Goal: Task Accomplishment & Management: Manage account settings

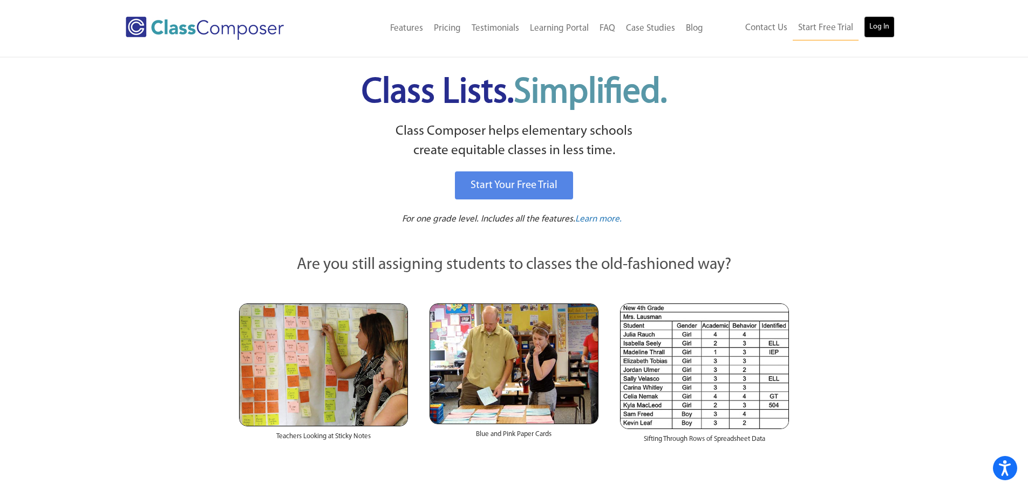
click at [874, 24] on link "Log In" at bounding box center [879, 27] width 31 height 22
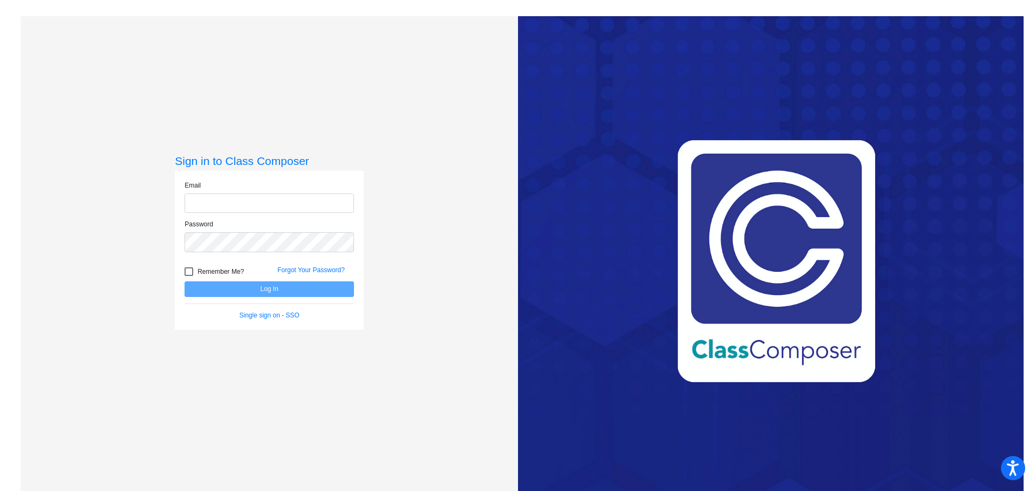
type input "[EMAIL_ADDRESS][DOMAIN_NAME]"
click at [185, 271] on div at bounding box center [188, 272] width 9 height 9
click at [188, 276] on input "Remember Me?" at bounding box center [188, 276] width 1 height 1
checkbox input "true"
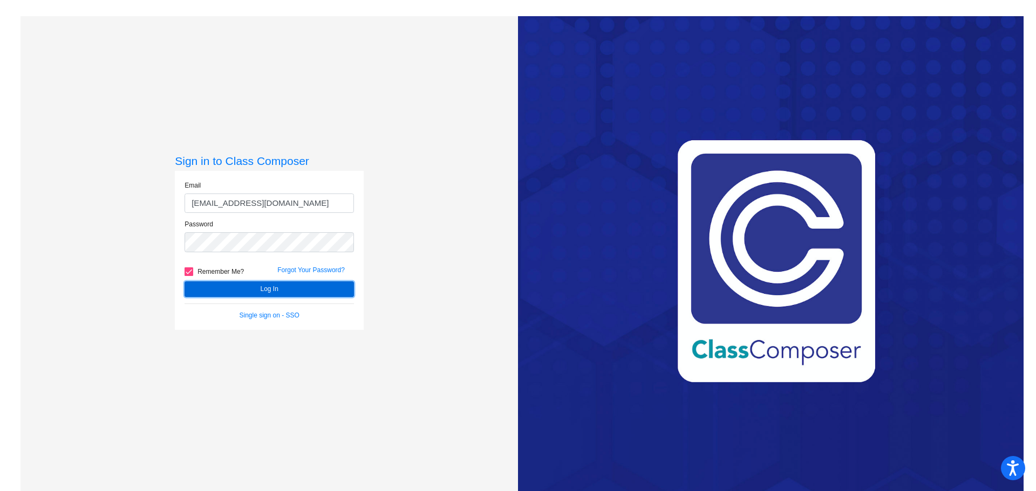
click at [263, 288] on button "Log In" at bounding box center [268, 290] width 169 height 16
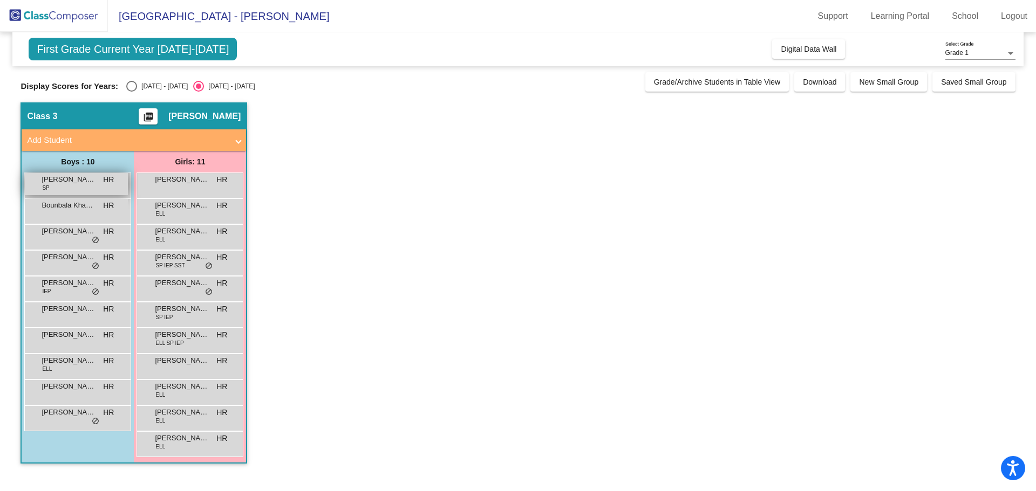
click at [89, 183] on span "[PERSON_NAME]" at bounding box center [69, 179] width 54 height 11
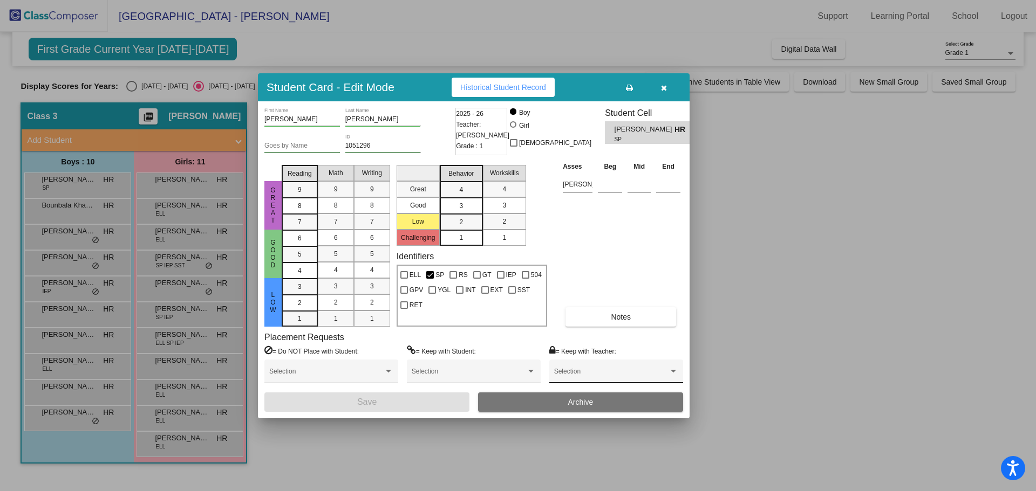
click at [674, 369] on div at bounding box center [673, 372] width 10 height 8
click at [674, 369] on span "None" at bounding box center [616, 375] width 124 height 19
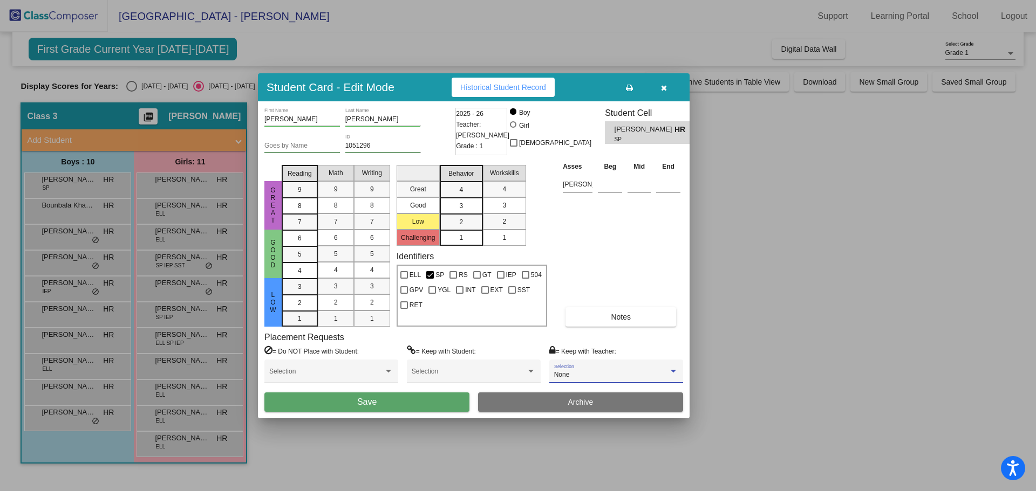
click at [674, 369] on div at bounding box center [673, 372] width 10 height 8
click at [389, 371] on div at bounding box center [518, 245] width 1036 height 491
click at [531, 371] on div at bounding box center [530, 371] width 5 height 3
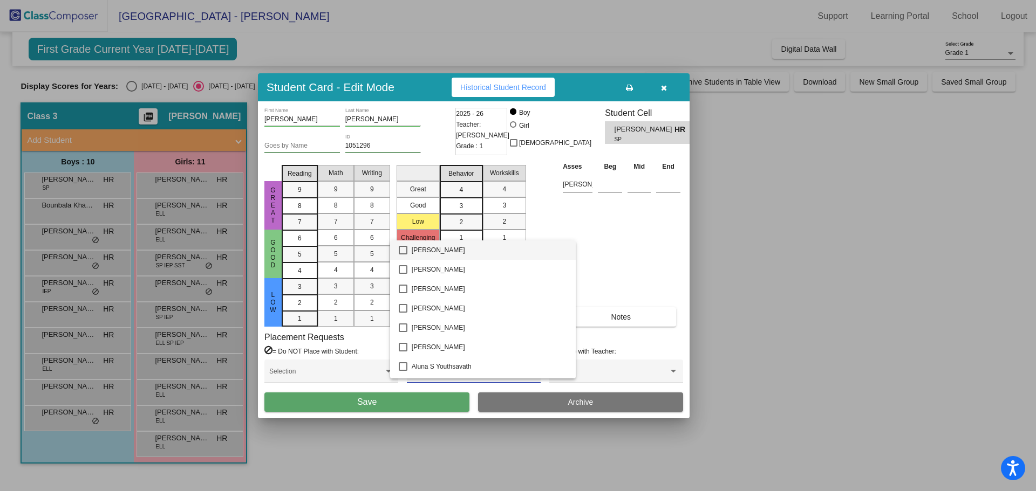
click at [790, 273] on div at bounding box center [518, 245] width 1036 height 491
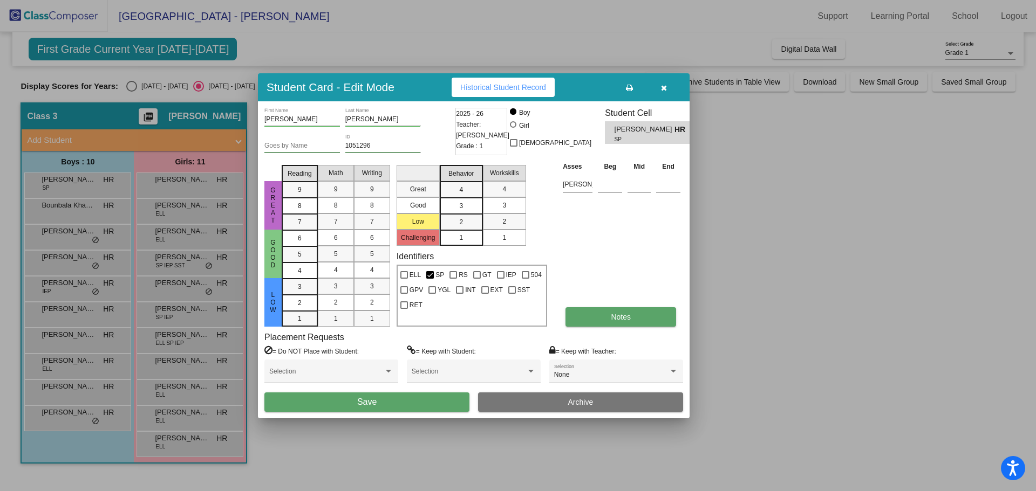
click at [634, 314] on button "Notes" at bounding box center [620, 316] width 111 height 19
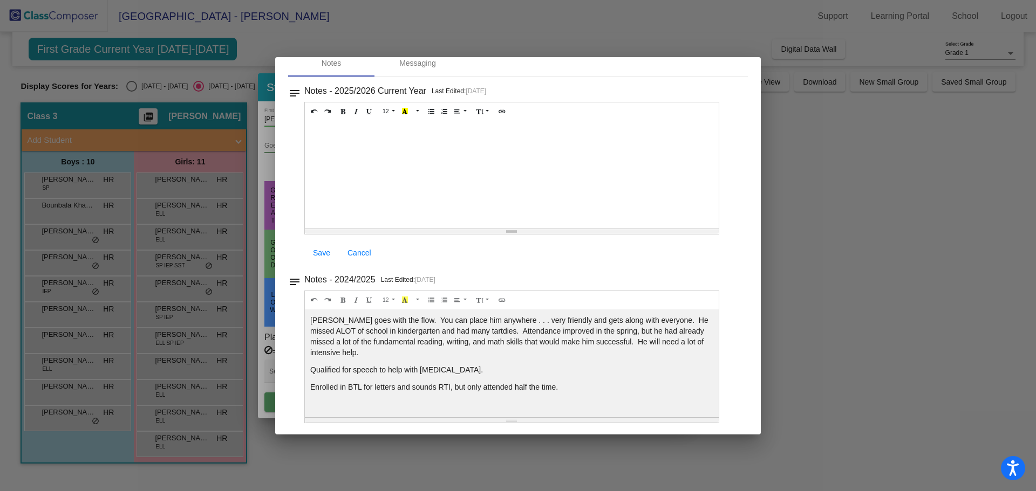
scroll to position [56, 0]
click at [807, 228] on div at bounding box center [518, 245] width 1036 height 491
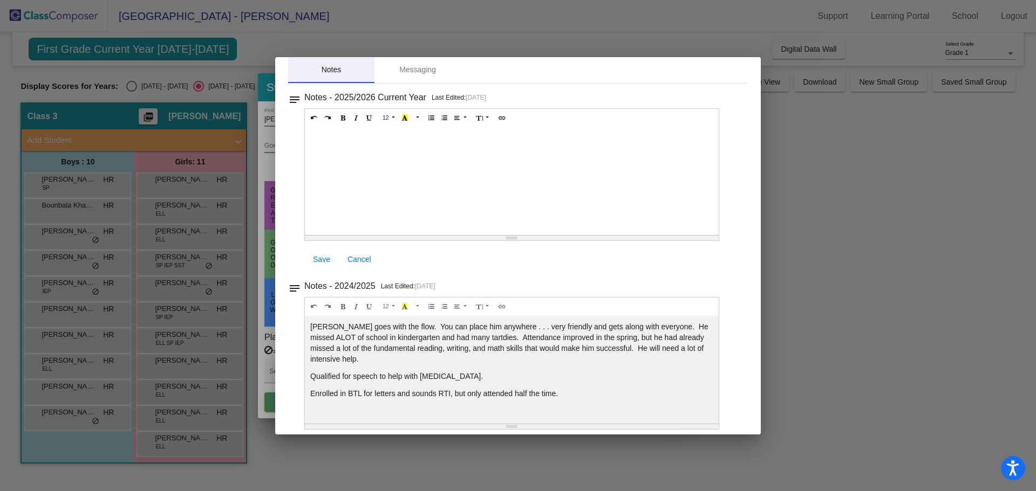
scroll to position [0, 0]
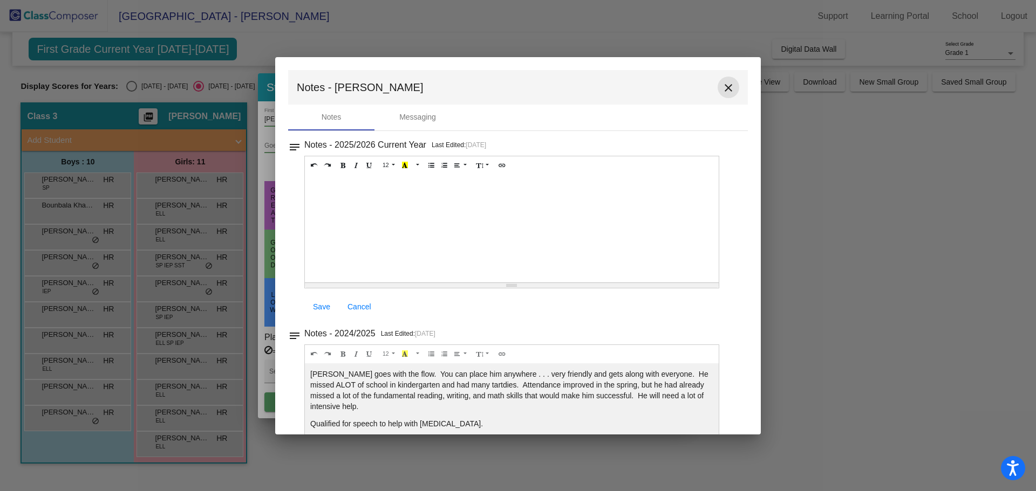
click at [722, 85] on mat-icon "close" at bounding box center [728, 87] width 13 height 13
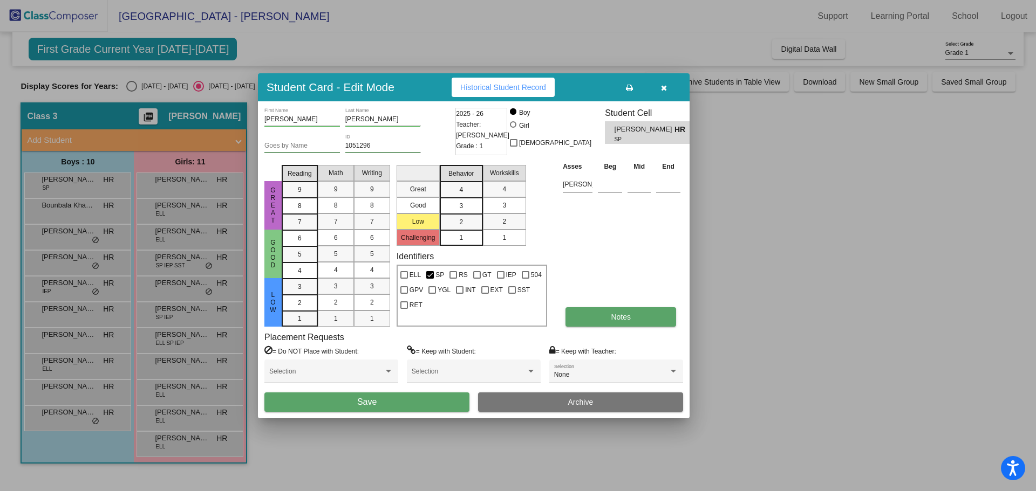
click at [649, 313] on button "Notes" at bounding box center [620, 316] width 111 height 19
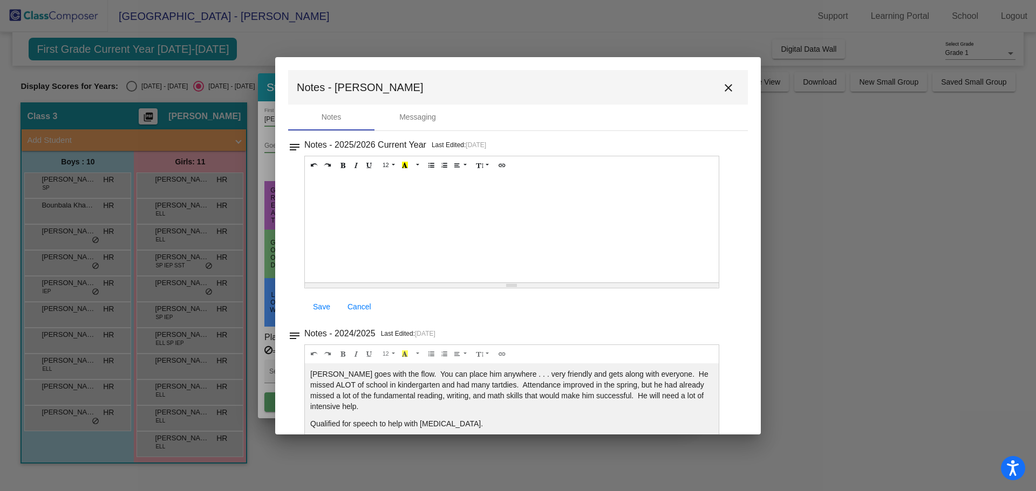
click at [724, 86] on mat-icon "close" at bounding box center [728, 87] width 13 height 13
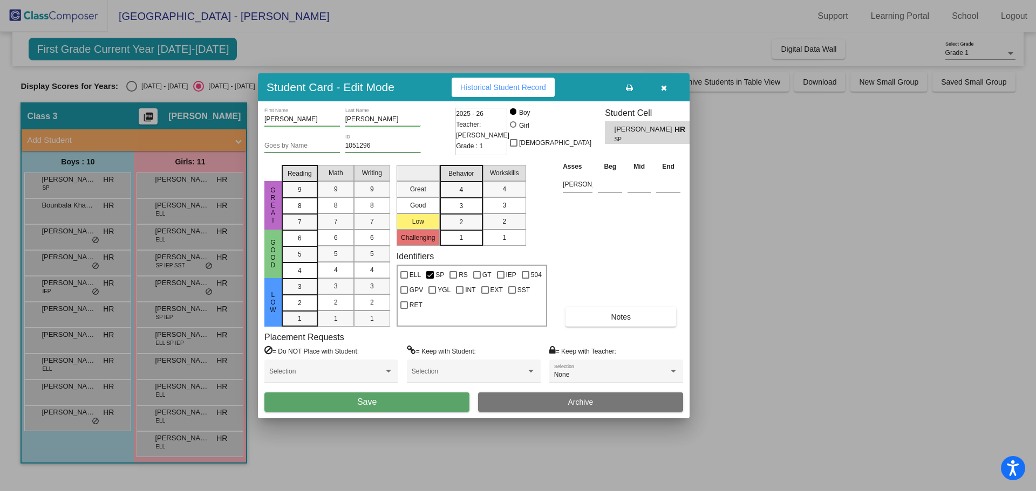
click at [92, 208] on div at bounding box center [518, 245] width 1036 height 491
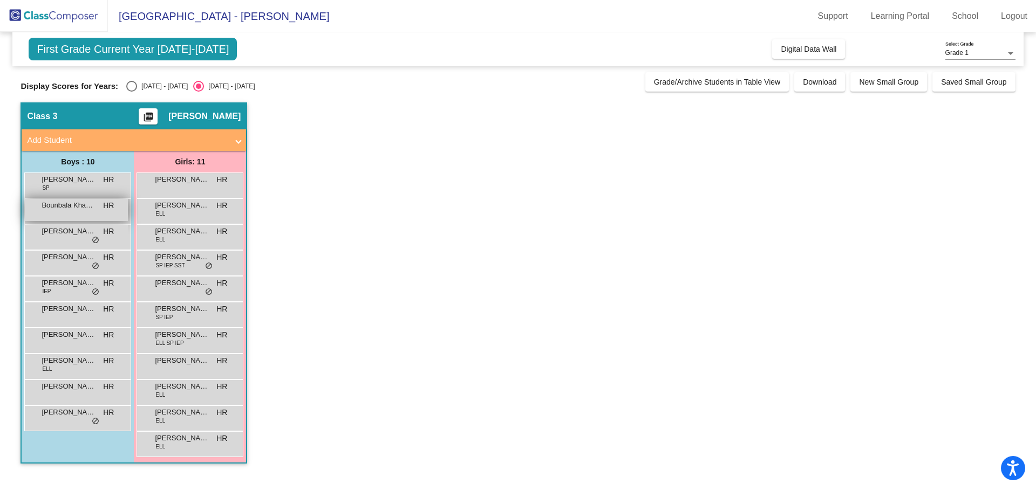
click at [74, 208] on span "Bounbala Khamvongsod" at bounding box center [69, 205] width 54 height 11
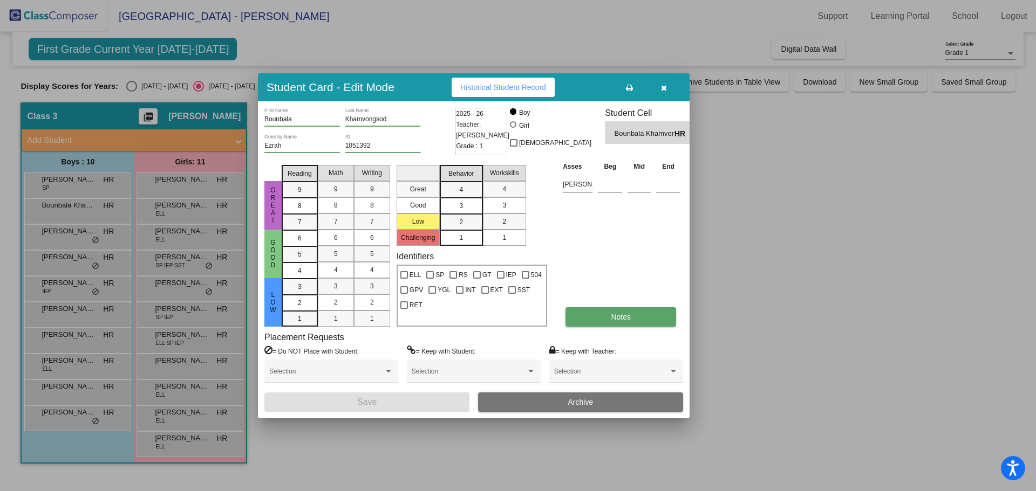
click at [648, 313] on button "Notes" at bounding box center [620, 316] width 111 height 19
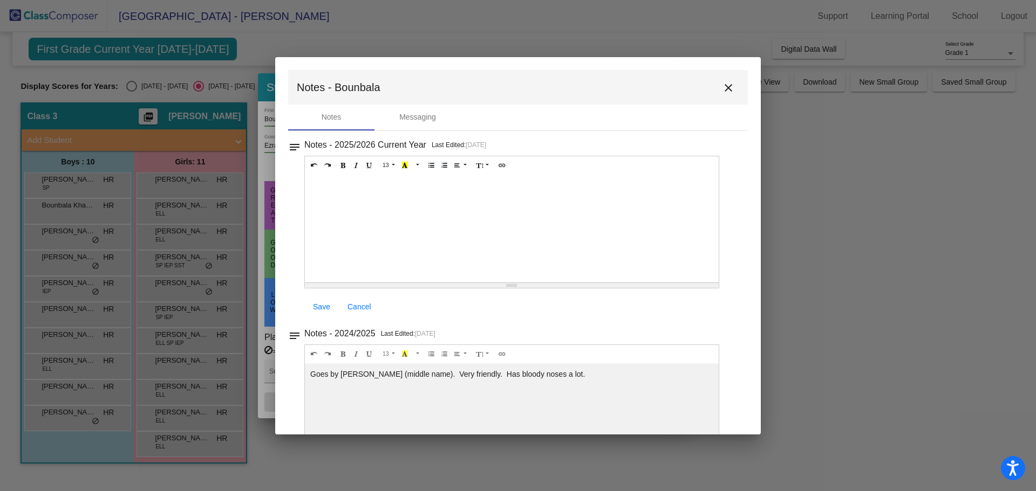
click at [722, 84] on mat-icon "close" at bounding box center [728, 87] width 13 height 13
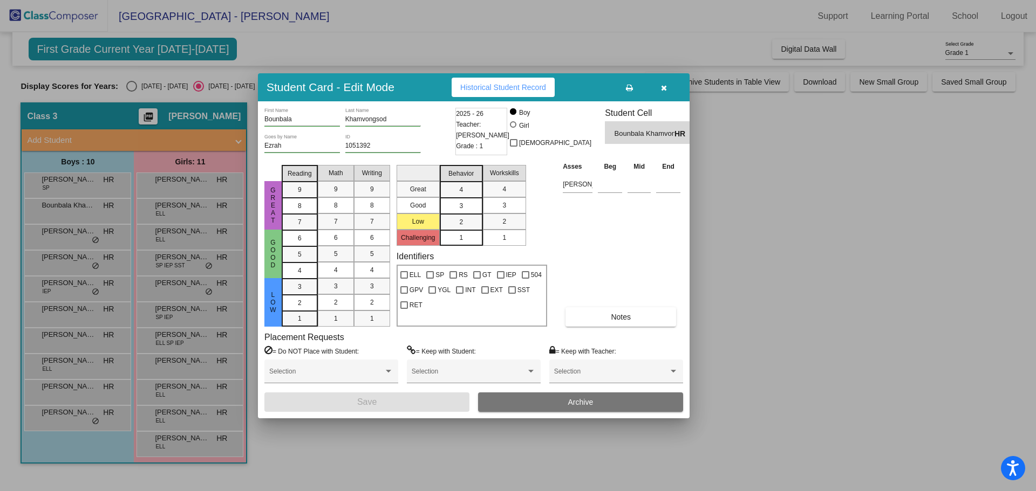
click at [79, 237] on div at bounding box center [518, 245] width 1036 height 491
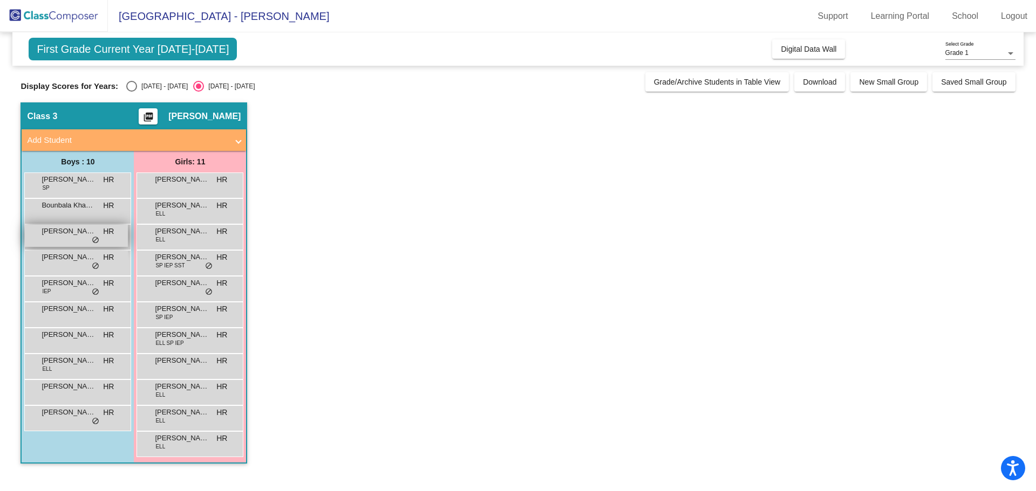
click at [80, 235] on span "David Castro" at bounding box center [69, 231] width 54 height 11
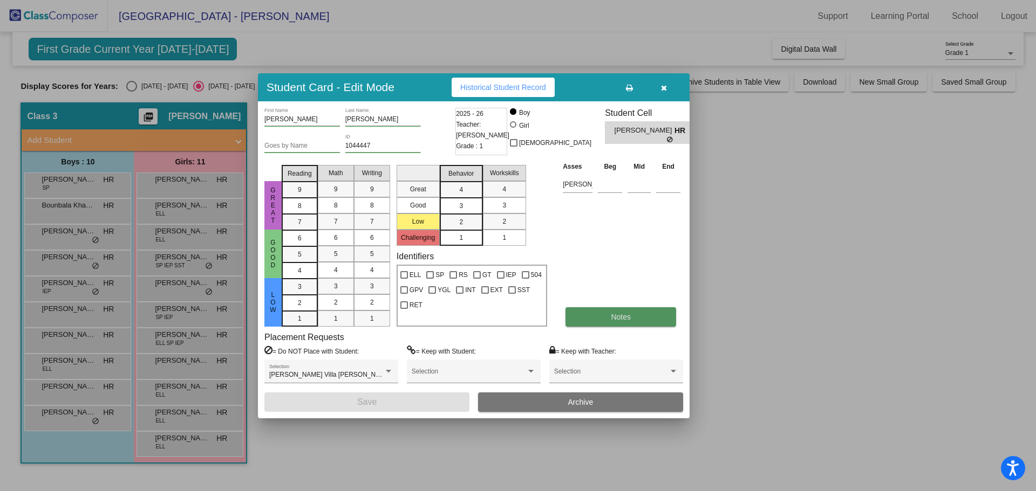
click at [627, 314] on span "Notes" at bounding box center [621, 317] width 20 height 9
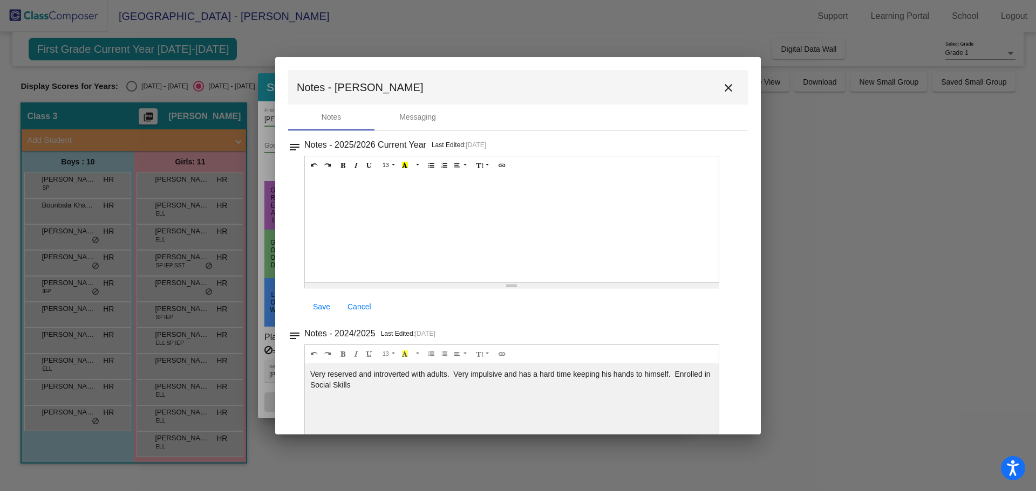
click at [722, 84] on mat-icon "close" at bounding box center [728, 87] width 13 height 13
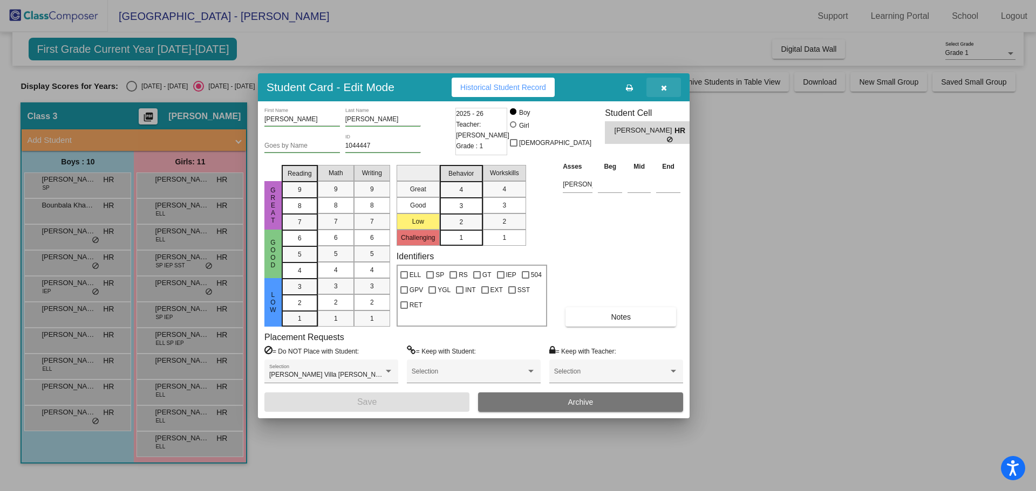
click at [664, 84] on icon "button" at bounding box center [664, 88] width 6 height 8
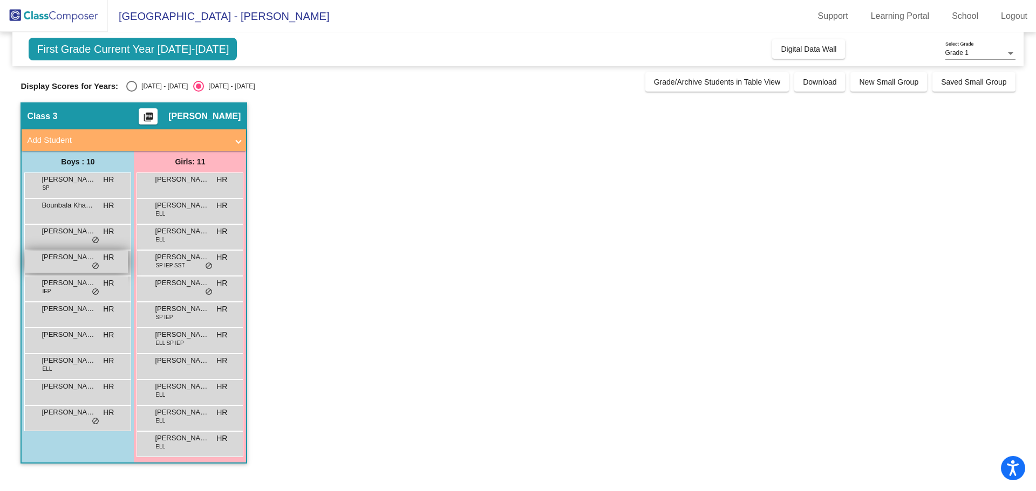
click at [59, 261] on span "Gianni Barron" at bounding box center [69, 257] width 54 height 11
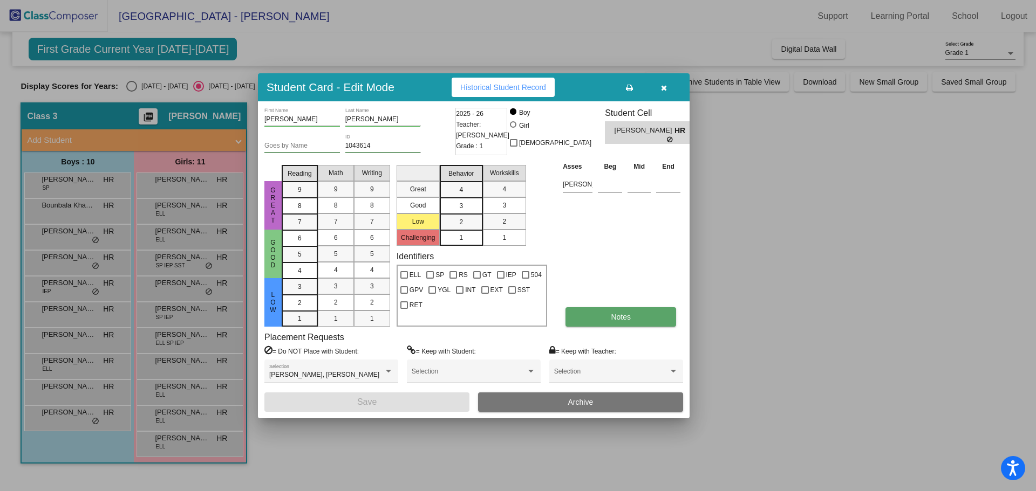
click at [626, 316] on span "Notes" at bounding box center [621, 317] width 20 height 9
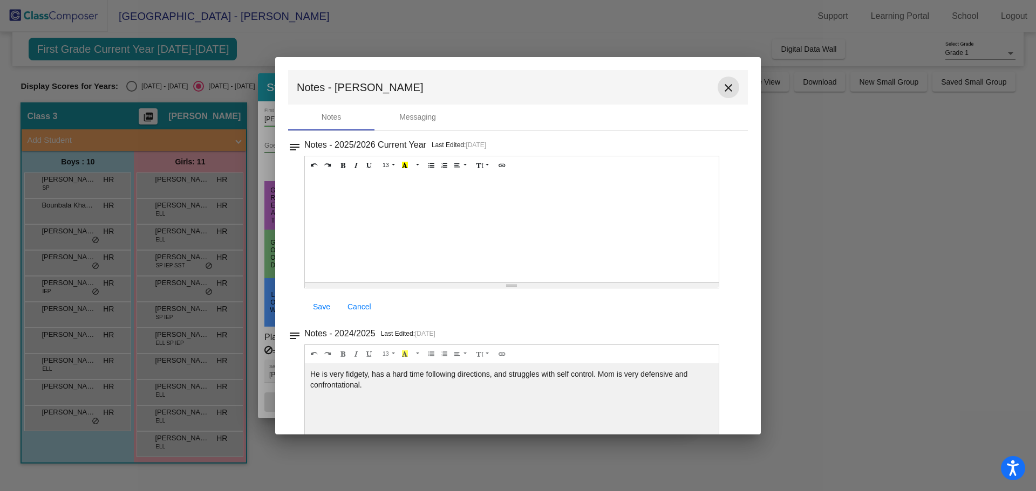
click at [722, 84] on mat-icon "close" at bounding box center [728, 87] width 13 height 13
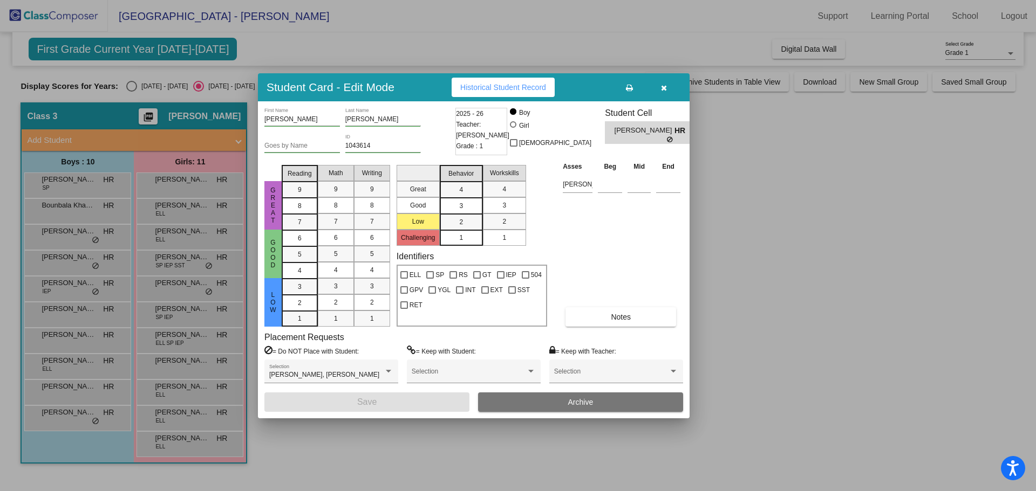
click at [665, 86] on icon "button" at bounding box center [664, 88] width 6 height 8
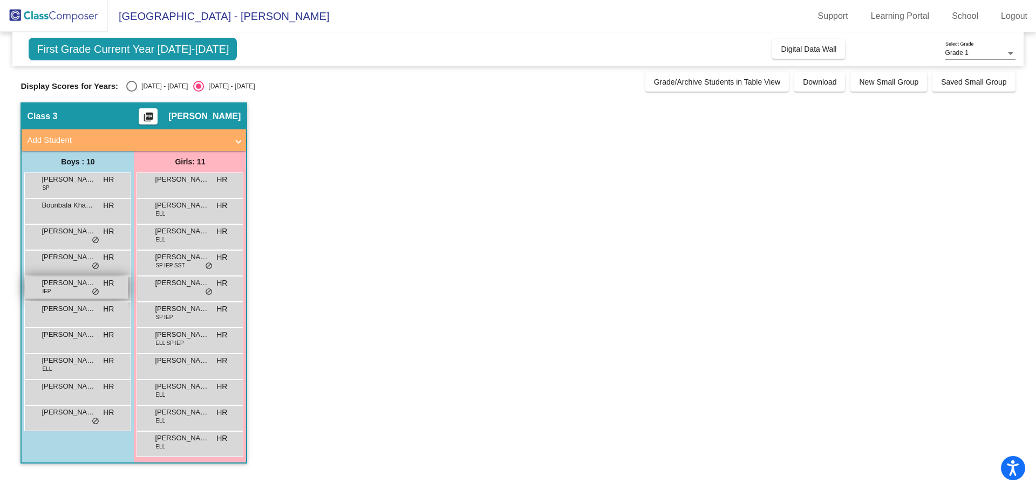
click at [81, 284] on span "Jonias Hamilton" at bounding box center [69, 283] width 54 height 11
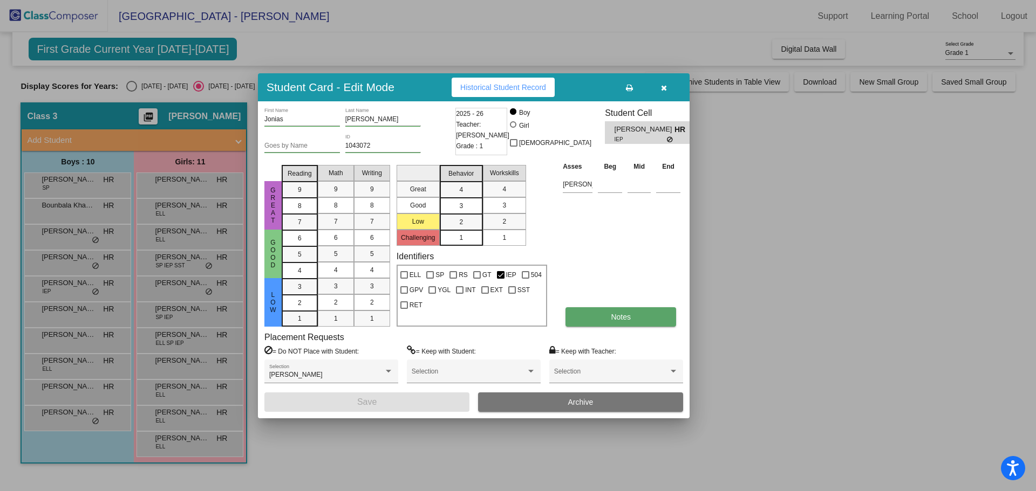
click at [630, 316] on span "Notes" at bounding box center [621, 317] width 20 height 9
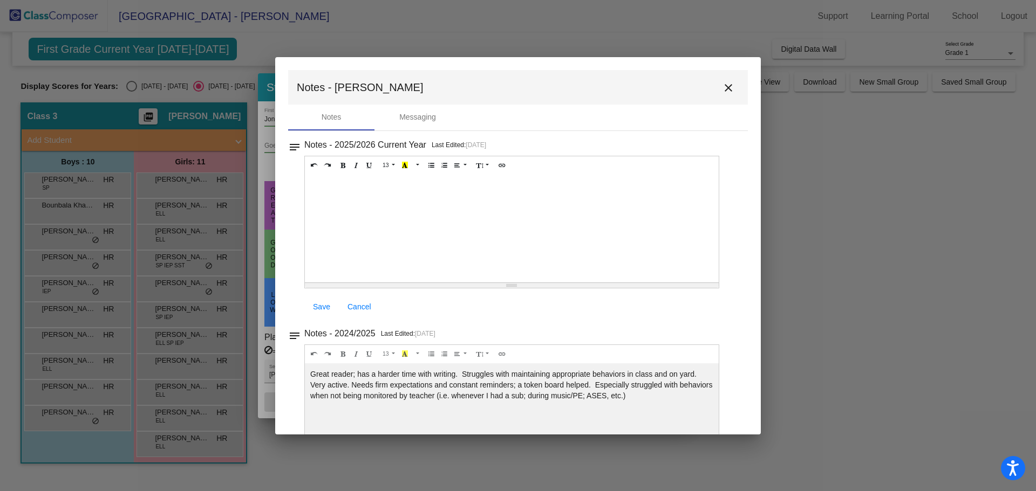
click at [722, 84] on mat-icon "close" at bounding box center [728, 87] width 13 height 13
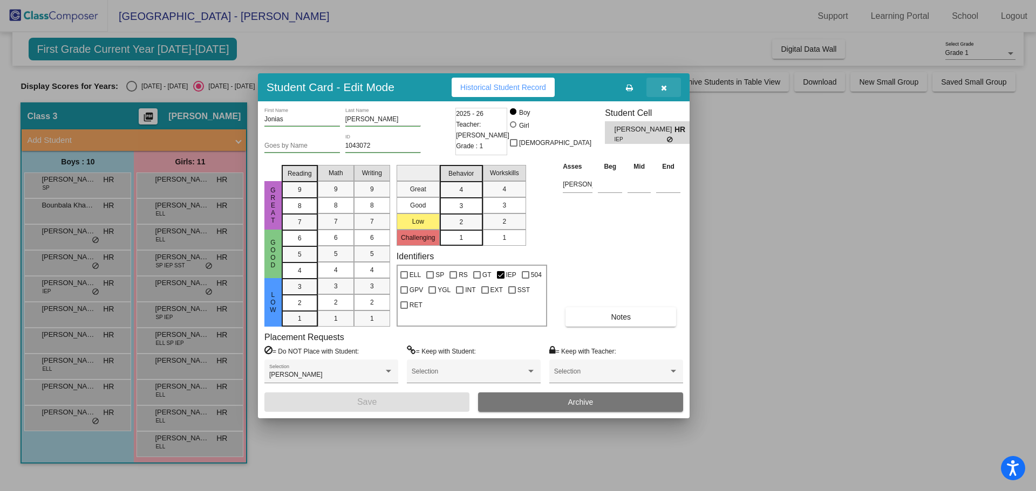
click at [662, 83] on span "button" at bounding box center [664, 87] width 6 height 9
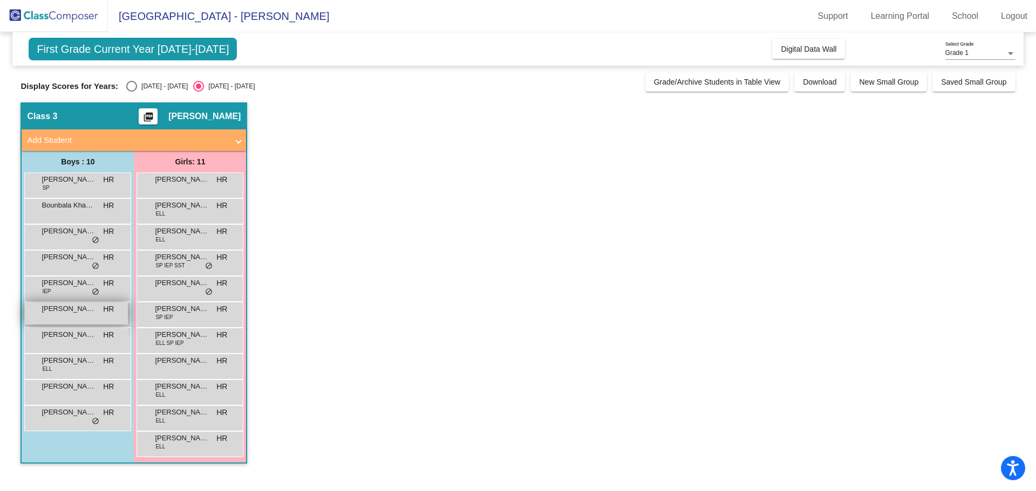
click at [82, 309] on span "Kobe Mahinay" at bounding box center [69, 309] width 54 height 11
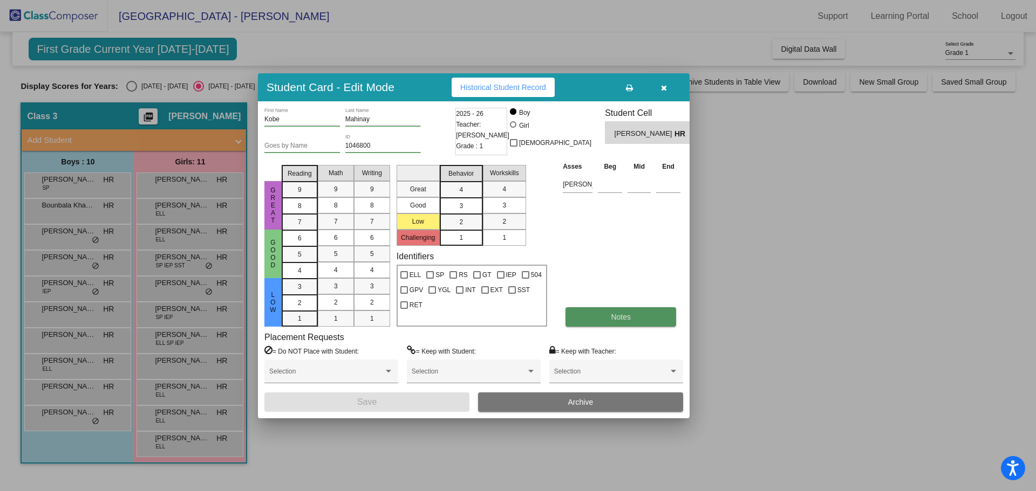
click at [618, 313] on span "Notes" at bounding box center [621, 317] width 20 height 9
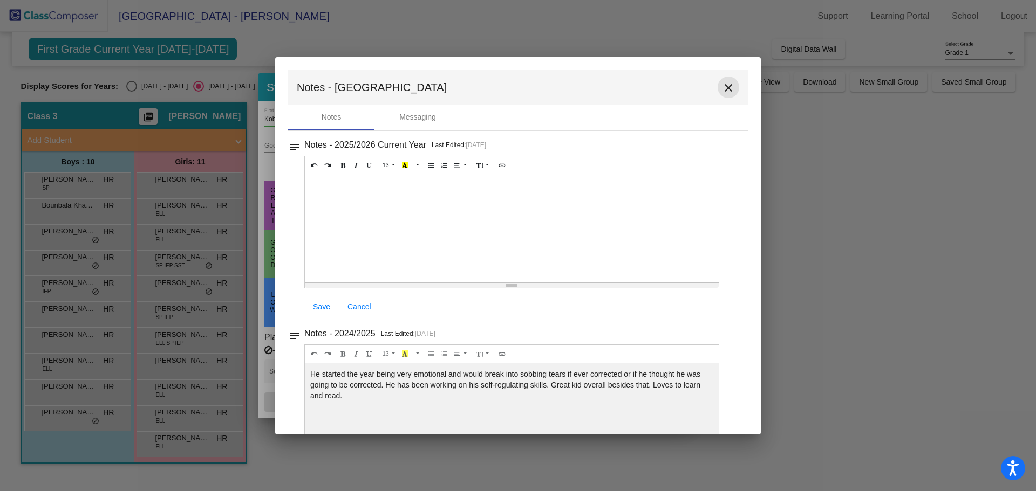
click at [722, 84] on mat-icon "close" at bounding box center [728, 87] width 13 height 13
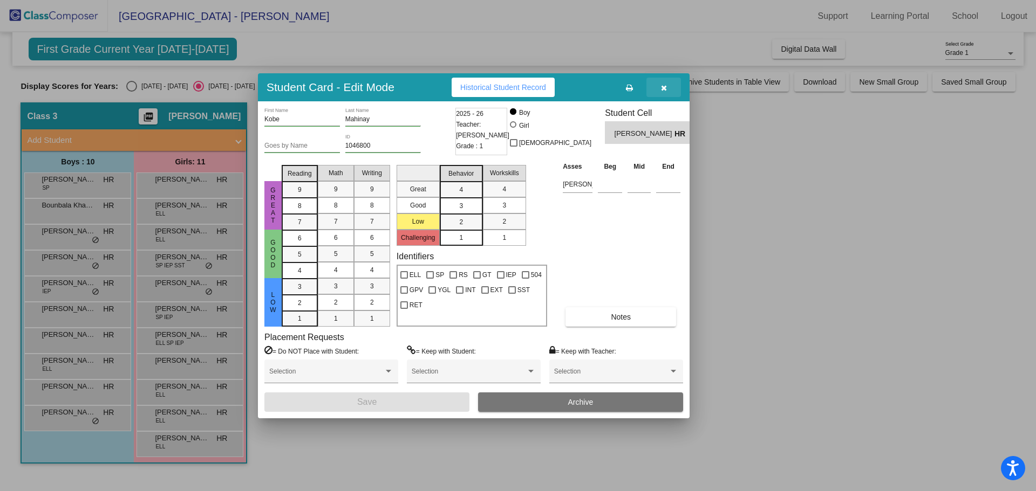
click at [663, 86] on icon "button" at bounding box center [664, 88] width 6 height 8
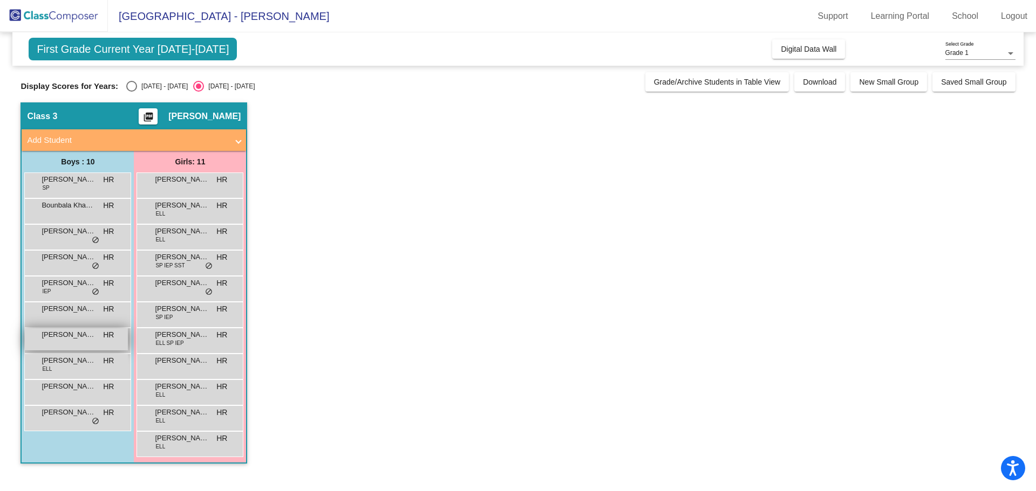
click at [93, 338] on span "Matthew Ruiz Lopez" at bounding box center [69, 335] width 54 height 11
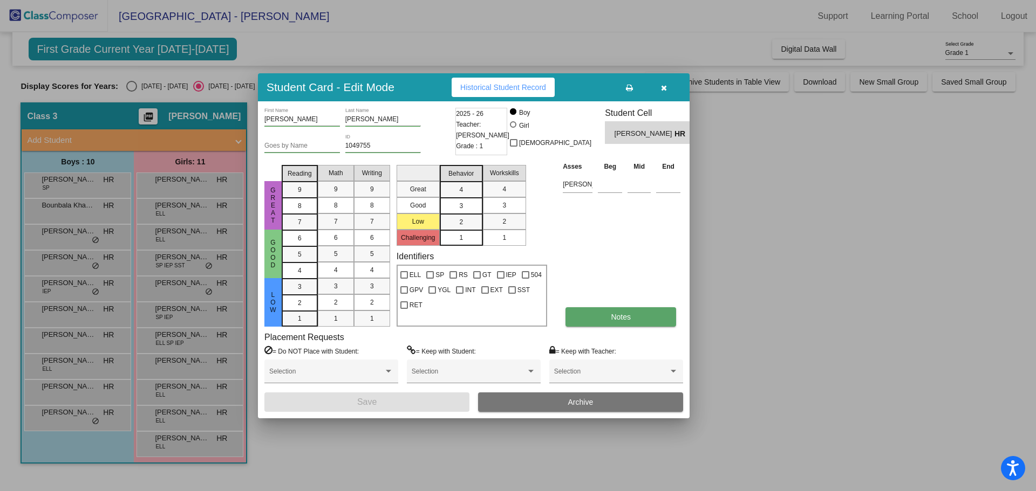
click at [622, 315] on span "Notes" at bounding box center [621, 317] width 20 height 9
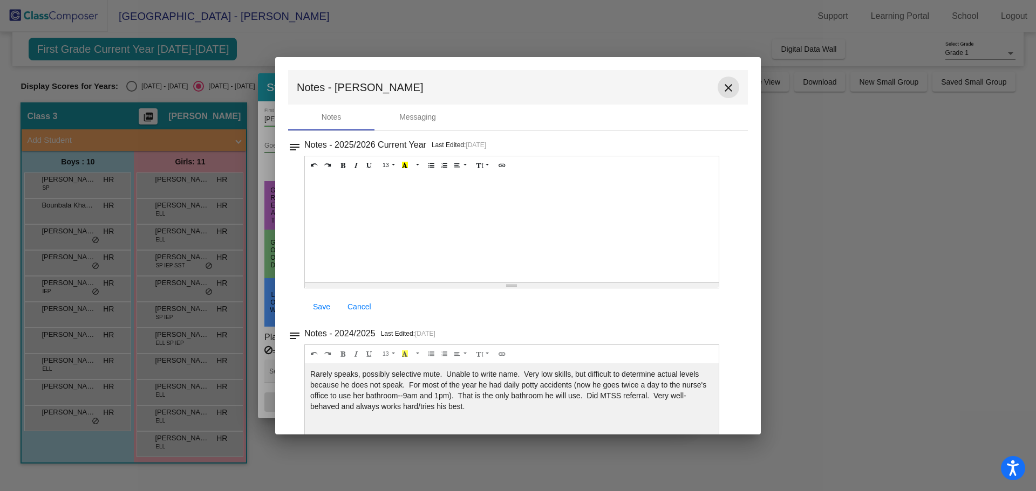
click at [722, 84] on mat-icon "close" at bounding box center [728, 87] width 13 height 13
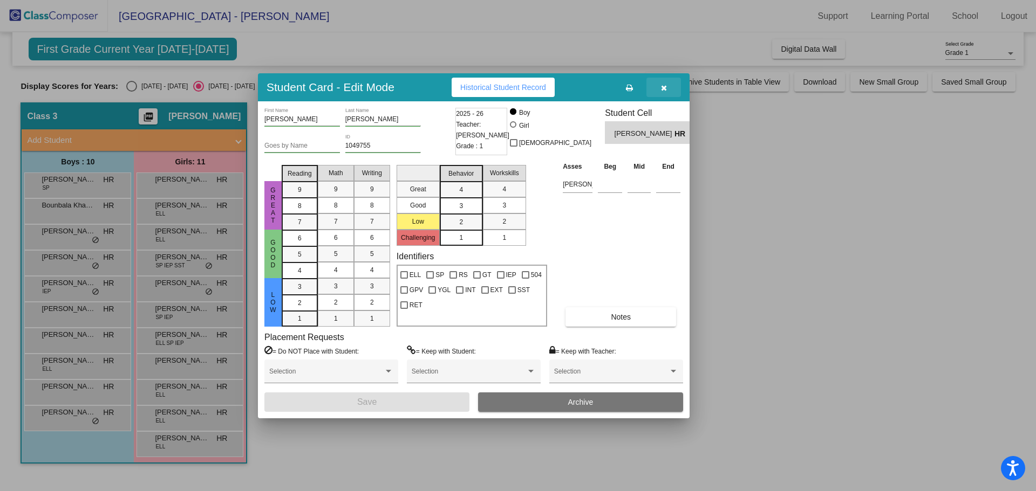
click at [664, 83] on button "button" at bounding box center [663, 87] width 35 height 19
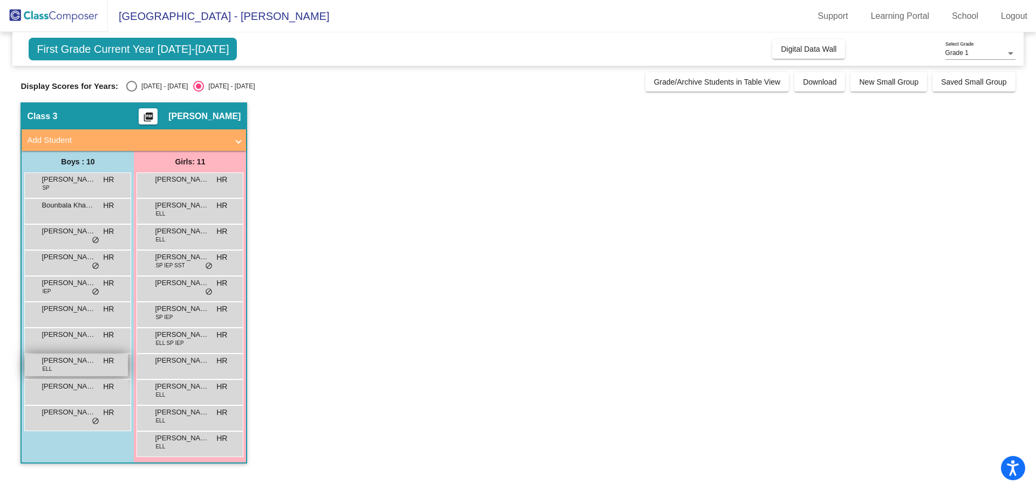
click at [84, 359] on span "Oliver Yepez" at bounding box center [69, 360] width 54 height 11
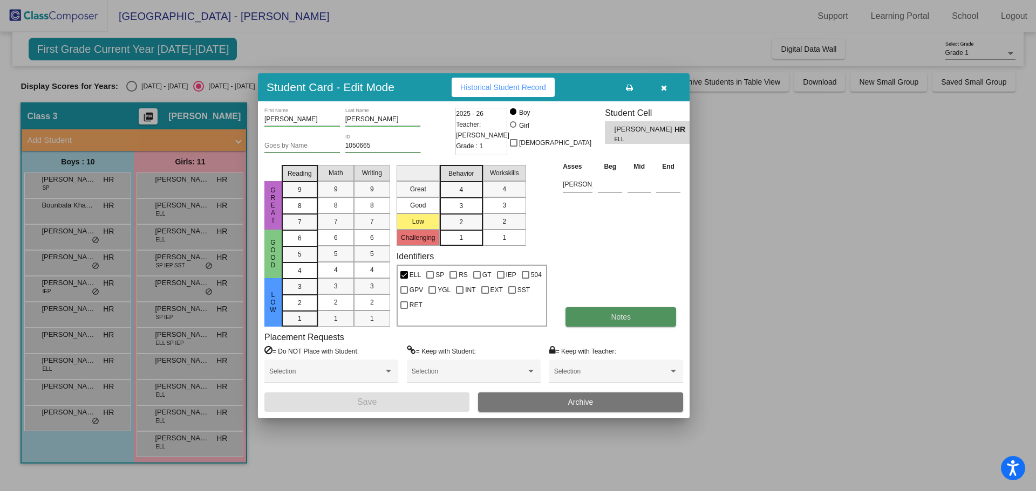
click at [630, 313] on span "Notes" at bounding box center [621, 317] width 20 height 9
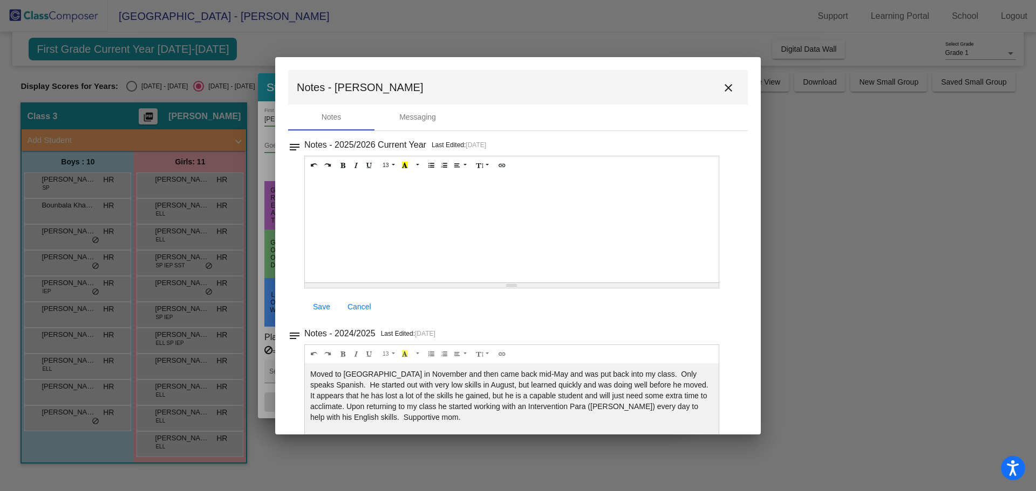
click at [722, 86] on mat-icon "close" at bounding box center [728, 87] width 13 height 13
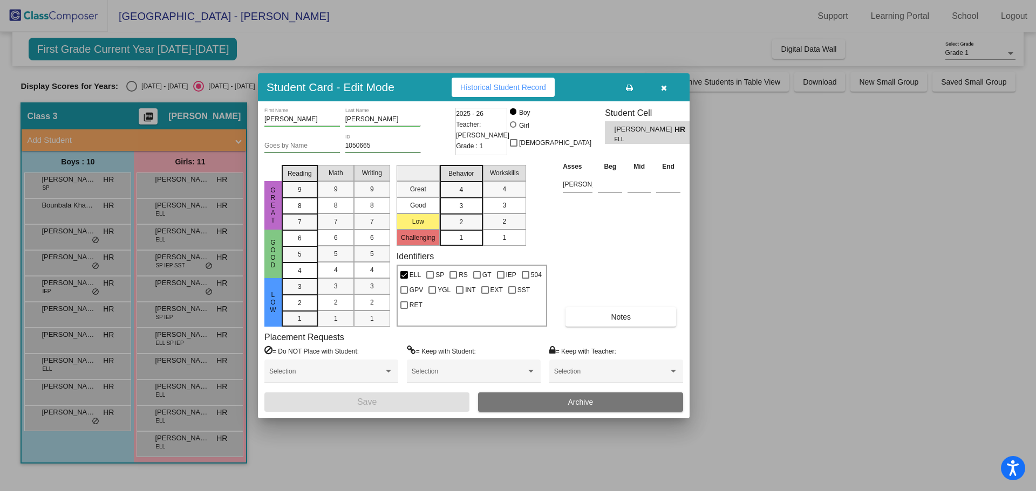
click at [663, 83] on span "button" at bounding box center [664, 87] width 6 height 9
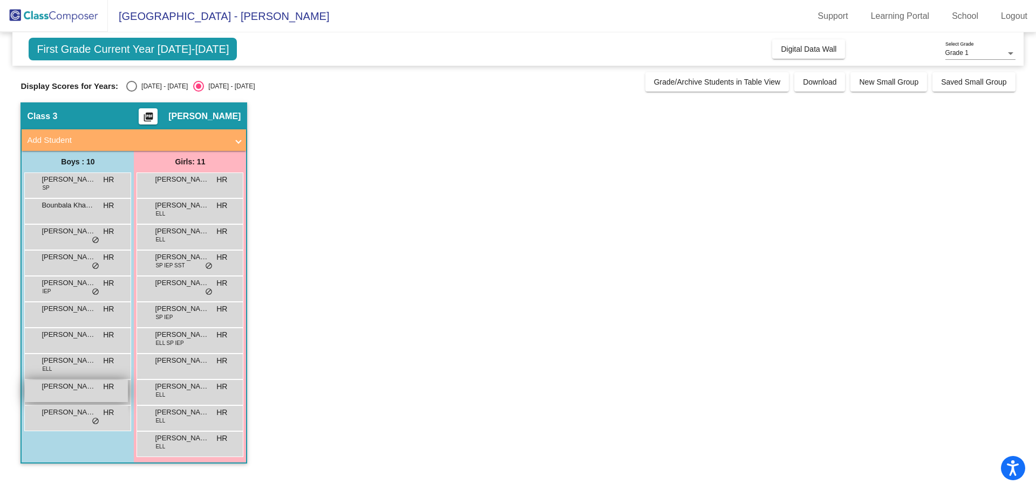
click at [85, 391] on span "Tristan Padilla" at bounding box center [69, 386] width 54 height 11
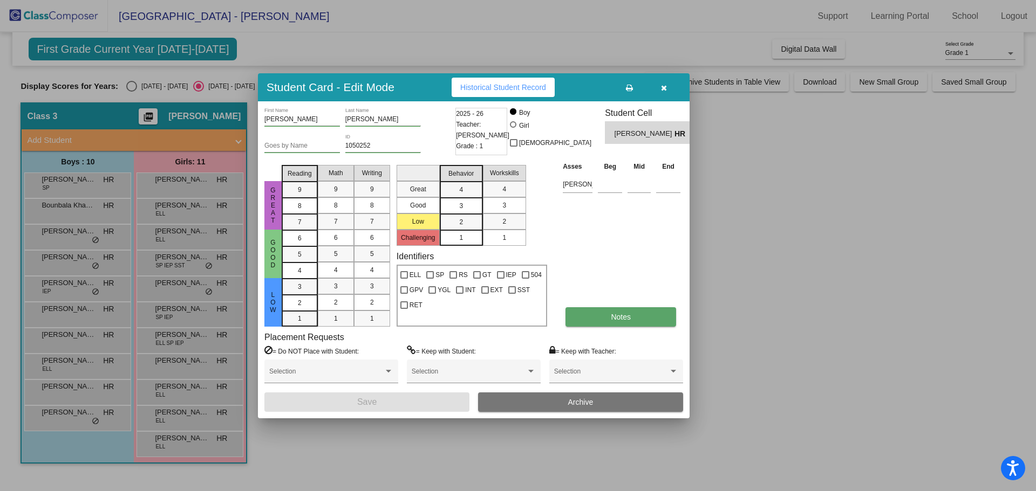
click at [611, 313] on span "Notes" at bounding box center [621, 317] width 20 height 9
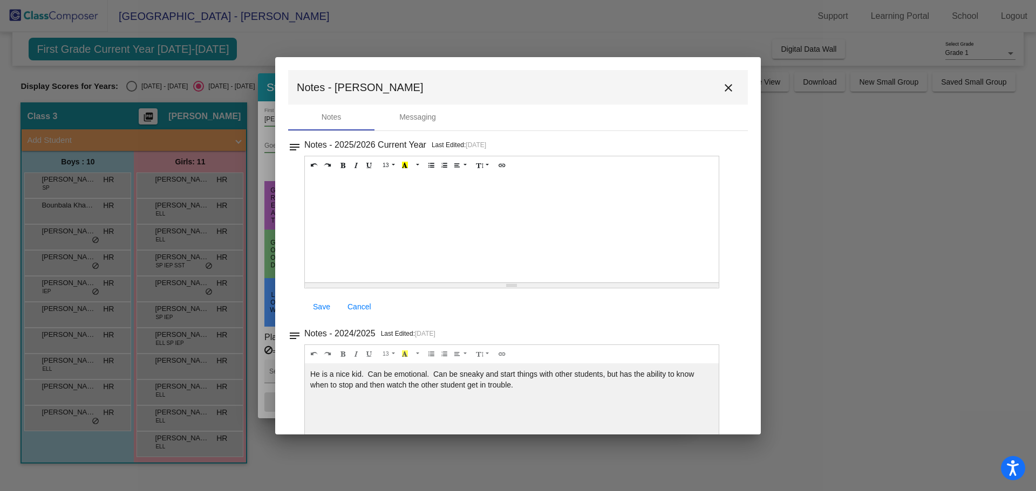
click at [722, 86] on mat-icon "close" at bounding box center [728, 87] width 13 height 13
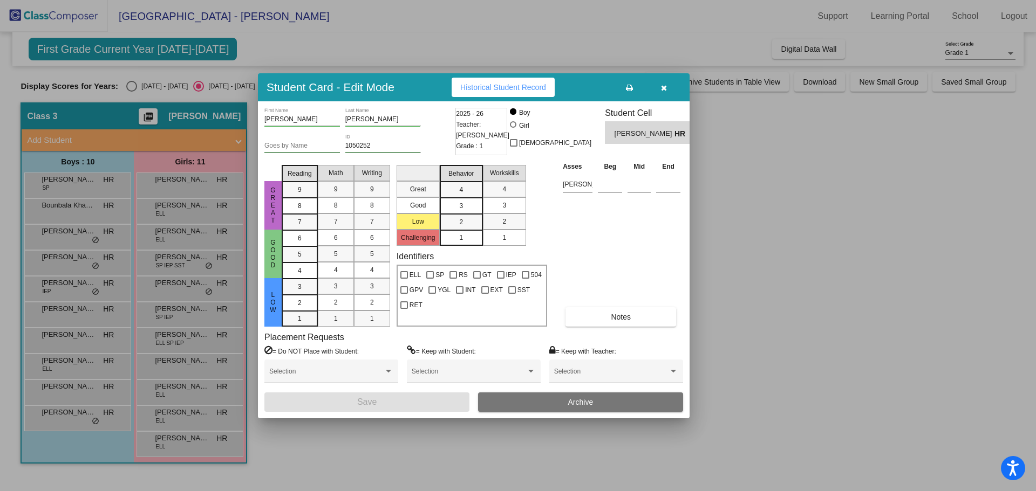
click at [661, 85] on icon "button" at bounding box center [664, 88] width 6 height 8
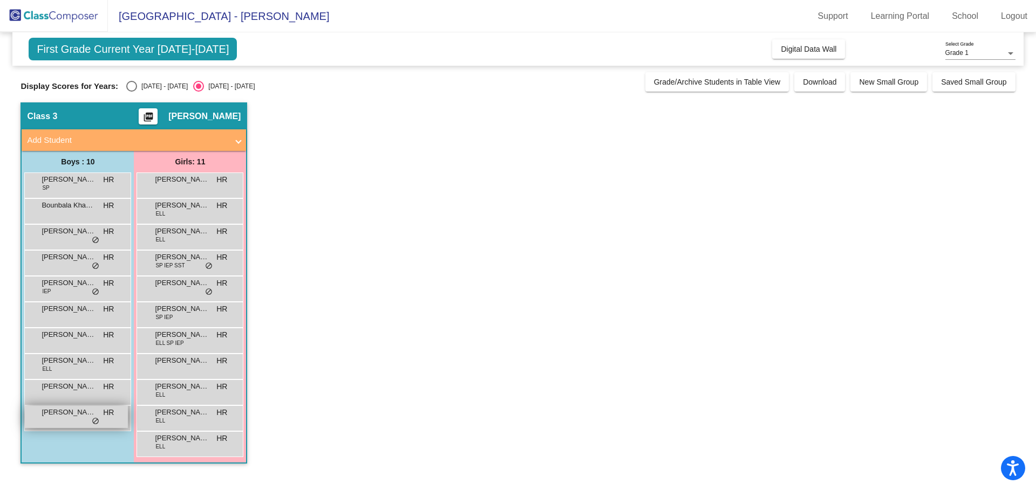
click at [79, 413] on span "Victor Valencia" at bounding box center [69, 412] width 54 height 11
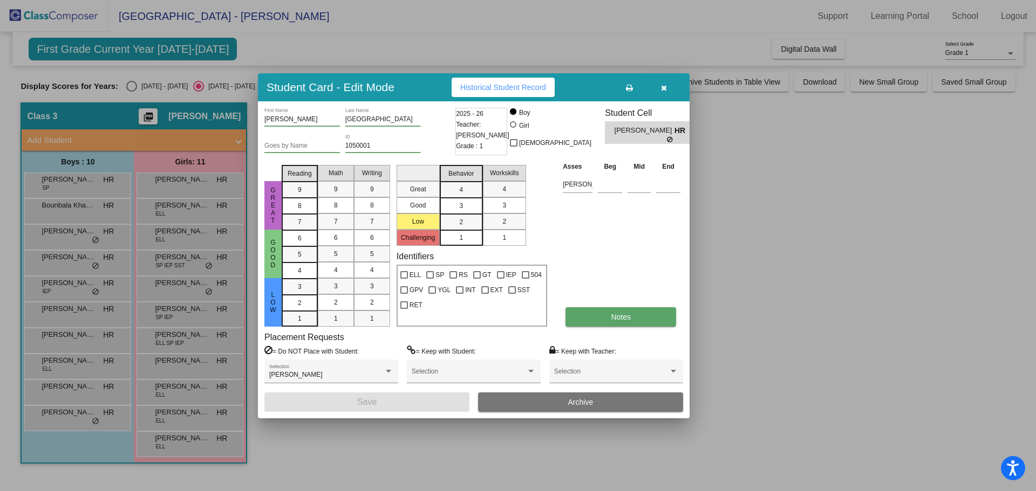
click at [624, 317] on span "Notes" at bounding box center [621, 317] width 20 height 9
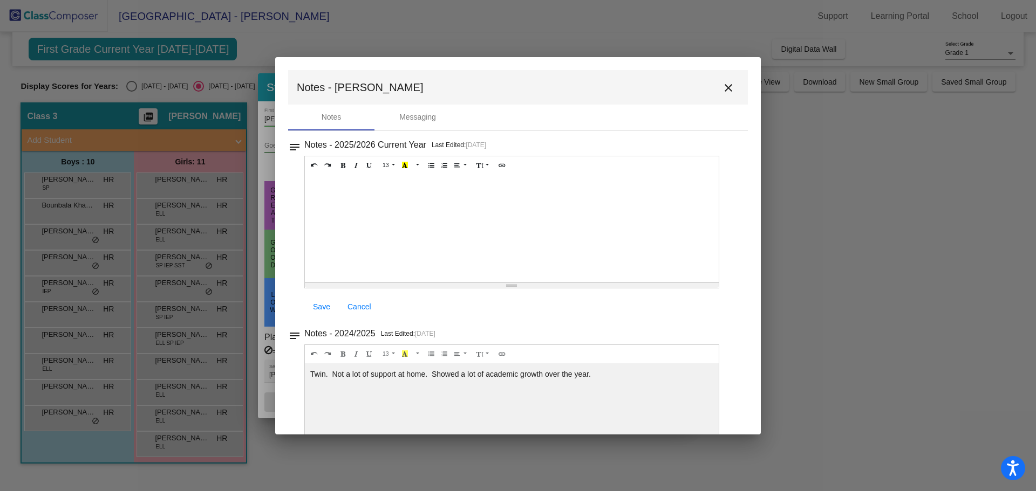
click at [722, 84] on mat-icon "close" at bounding box center [728, 87] width 13 height 13
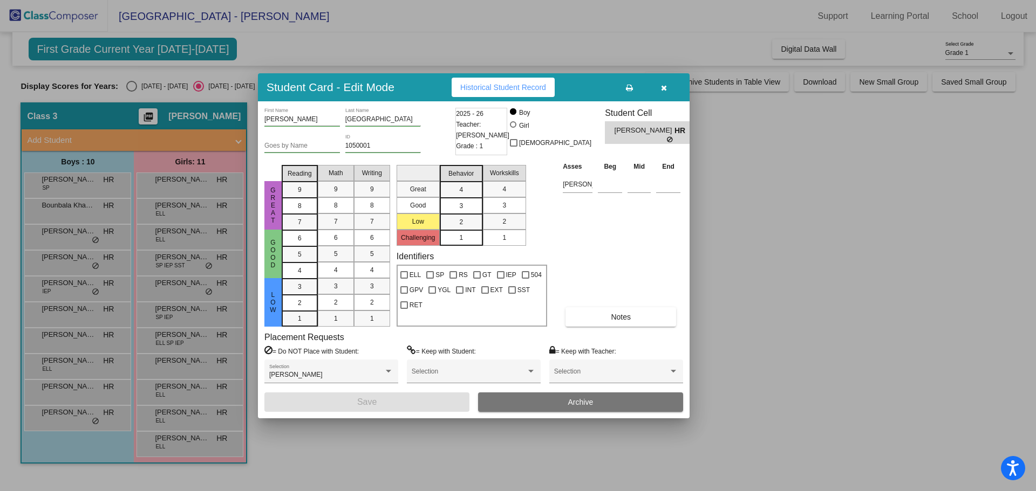
click at [662, 86] on icon "button" at bounding box center [664, 88] width 6 height 8
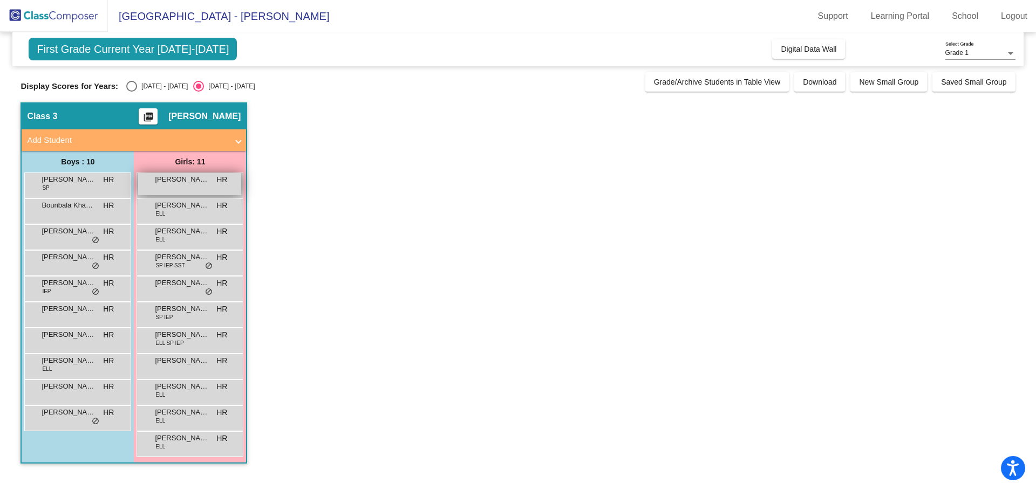
click at [200, 182] on span "Adalynn Martinez" at bounding box center [182, 179] width 54 height 11
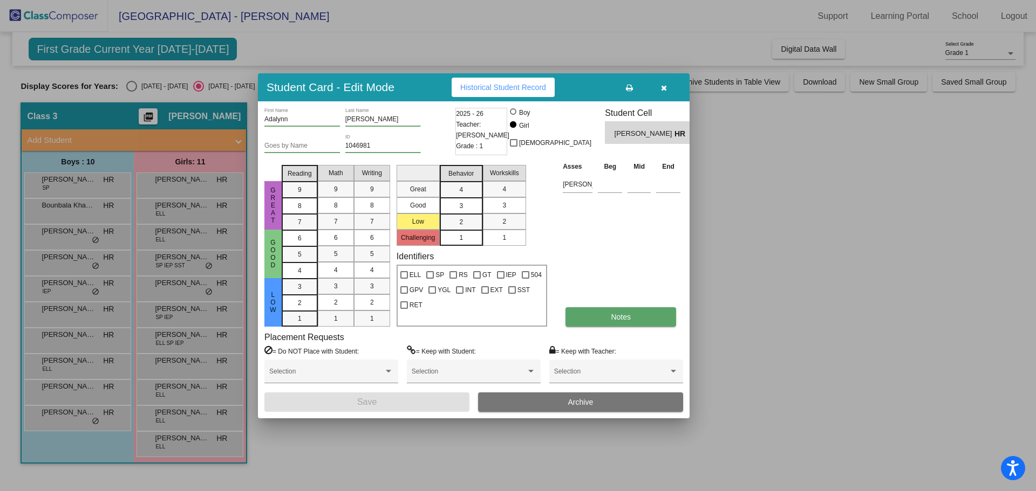
click at [620, 315] on span "Notes" at bounding box center [621, 317] width 20 height 9
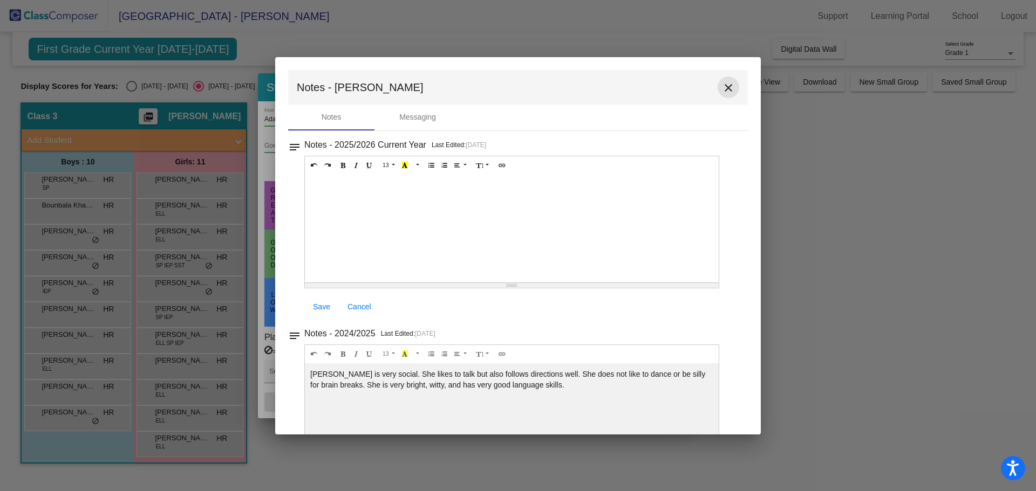
click at [722, 86] on mat-icon "close" at bounding box center [728, 87] width 13 height 13
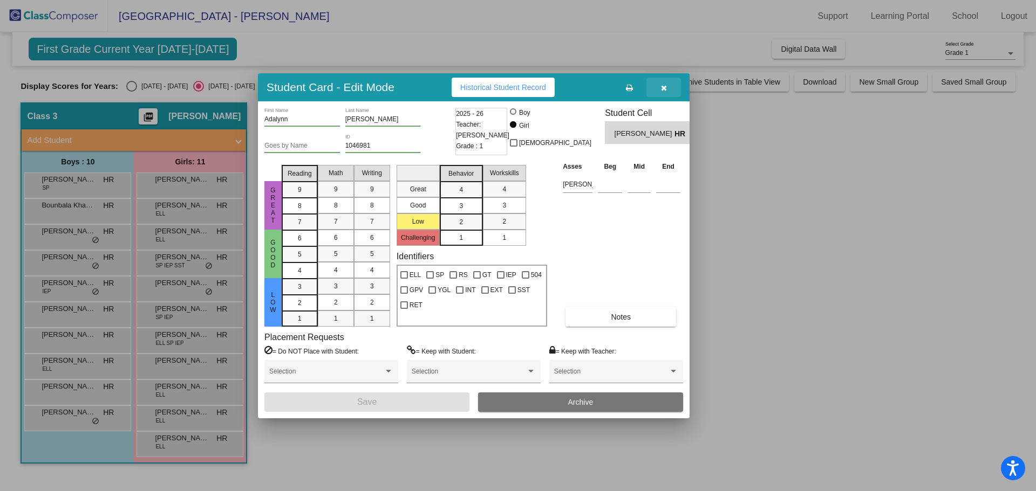
click at [663, 86] on icon "button" at bounding box center [664, 88] width 6 height 8
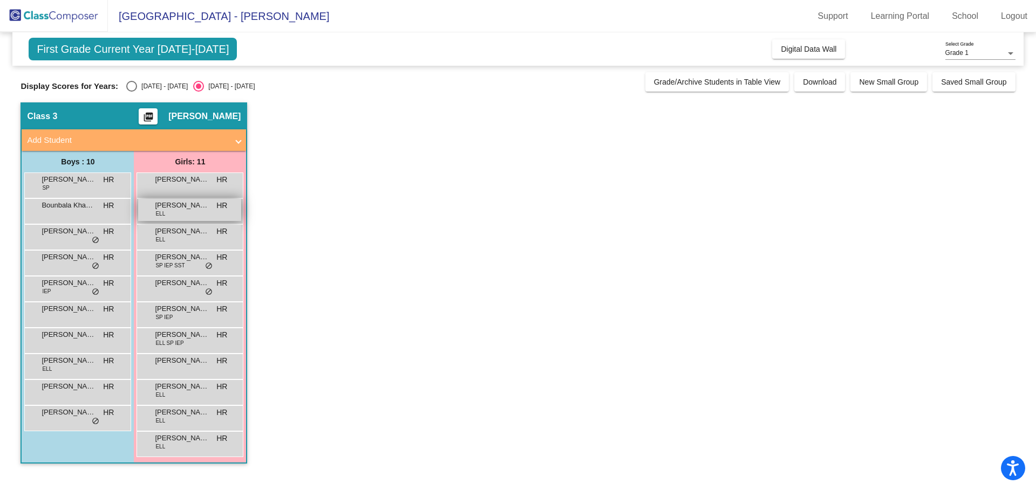
click at [192, 208] on span "Ella Soto" at bounding box center [182, 205] width 54 height 11
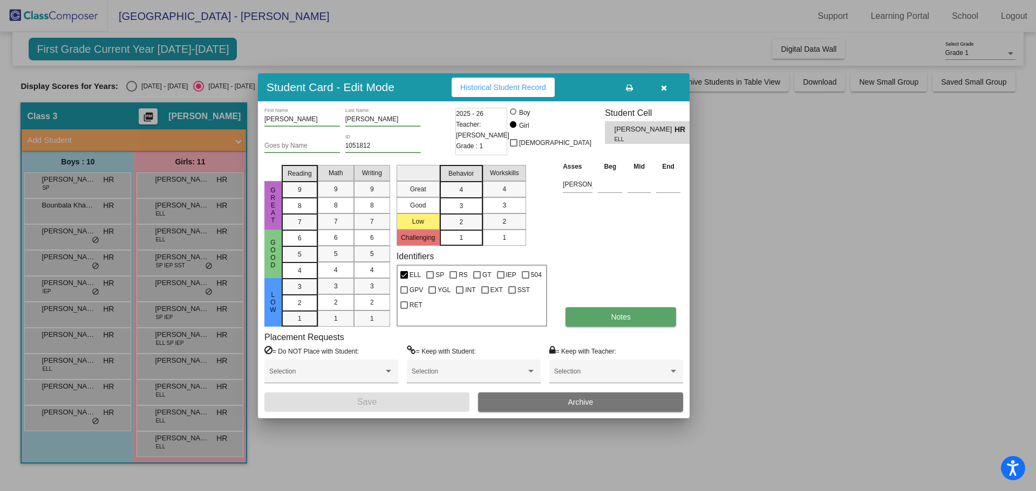
click at [601, 313] on button "Notes" at bounding box center [620, 316] width 111 height 19
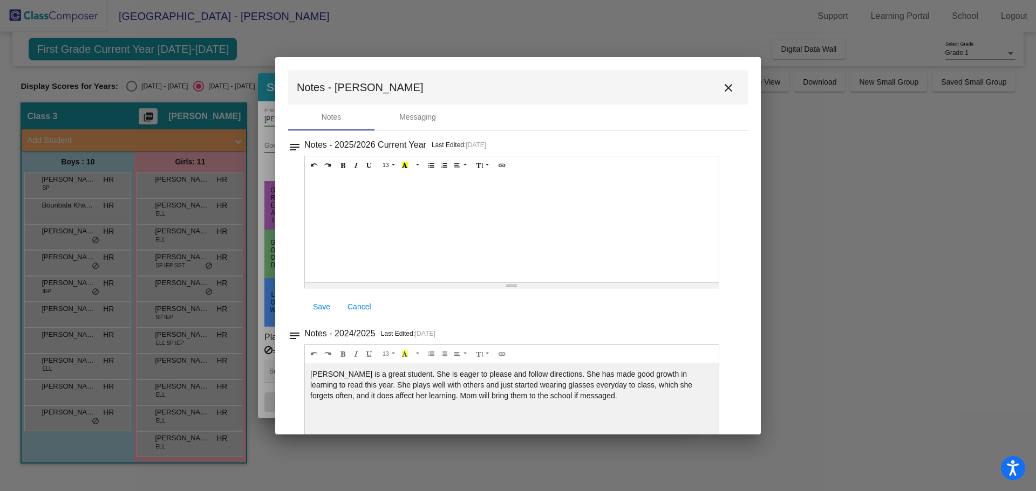
click at [722, 84] on mat-icon "close" at bounding box center [728, 87] width 13 height 13
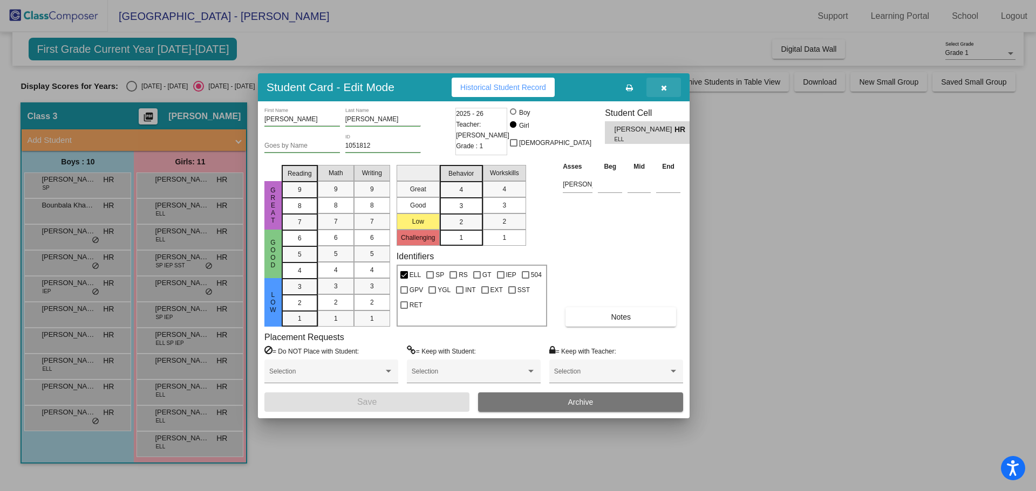
click at [662, 84] on icon "button" at bounding box center [664, 88] width 6 height 8
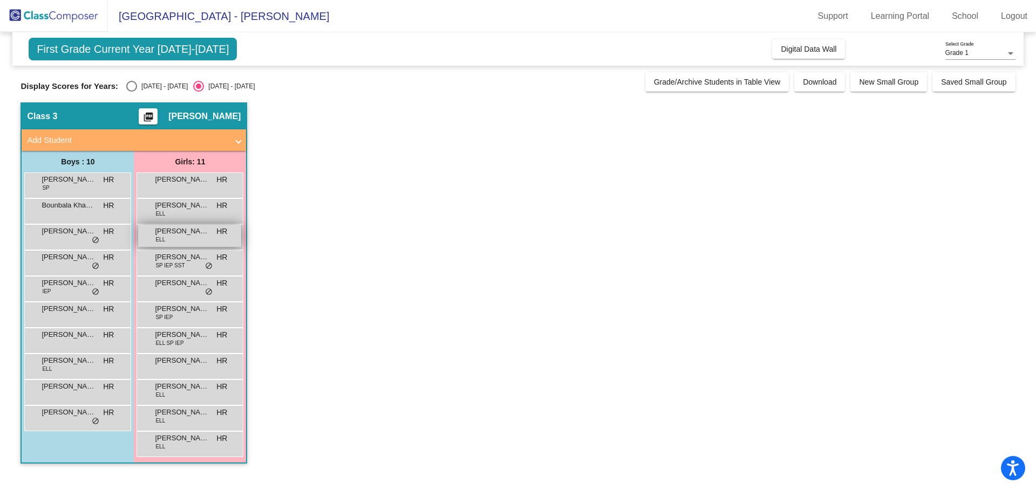
click at [191, 235] on span "Gabriela Farias Aban" at bounding box center [182, 231] width 54 height 11
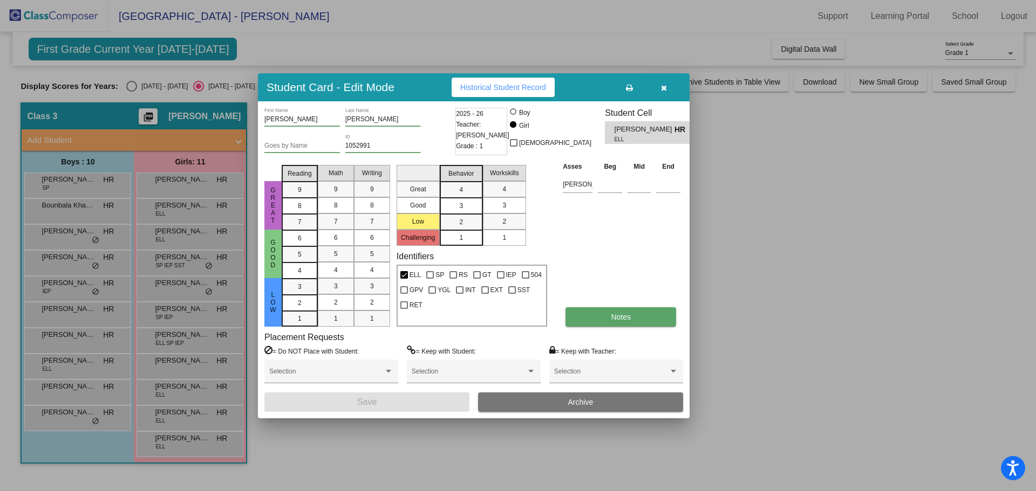
click at [640, 313] on button "Notes" at bounding box center [620, 316] width 111 height 19
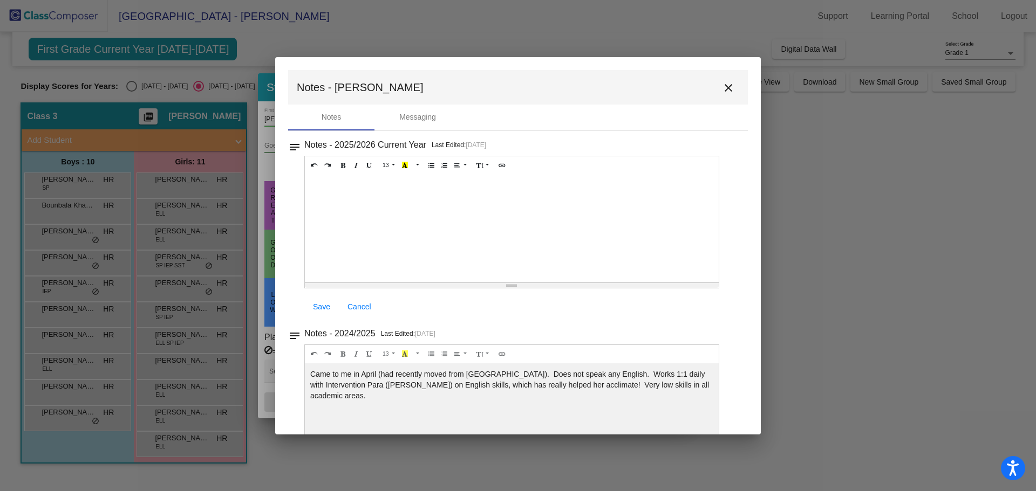
click at [722, 85] on mat-icon "close" at bounding box center [728, 87] width 13 height 13
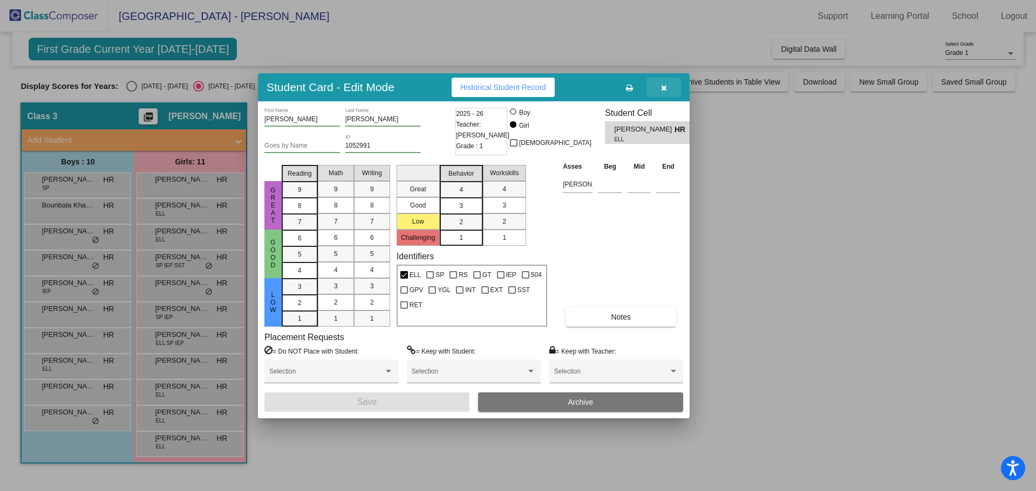
click at [663, 86] on icon "button" at bounding box center [664, 88] width 6 height 8
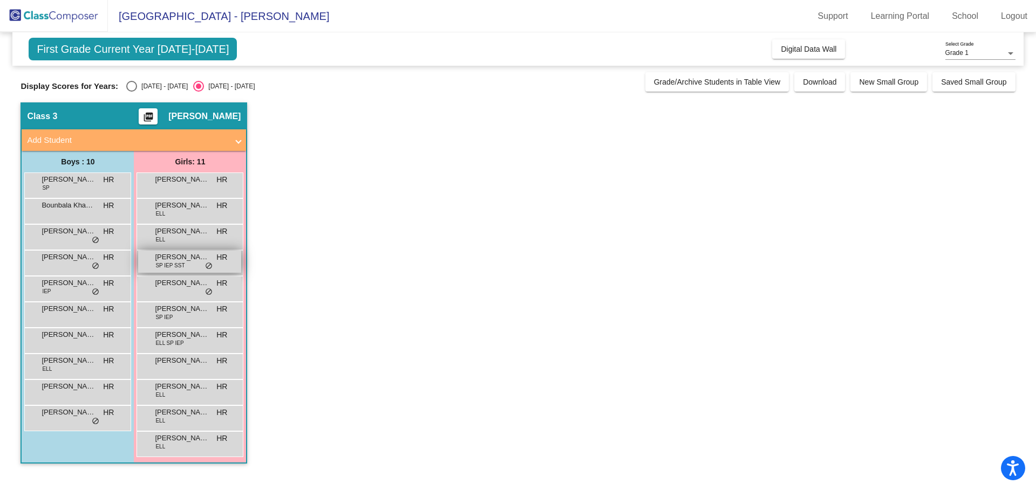
click at [194, 260] on span "Genevieve Khan" at bounding box center [182, 257] width 54 height 11
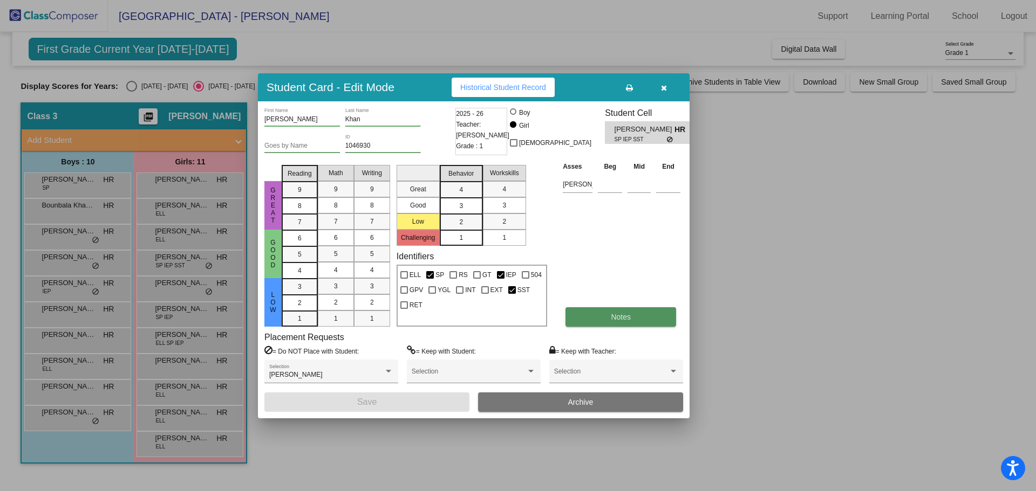
click at [616, 314] on span "Notes" at bounding box center [621, 317] width 20 height 9
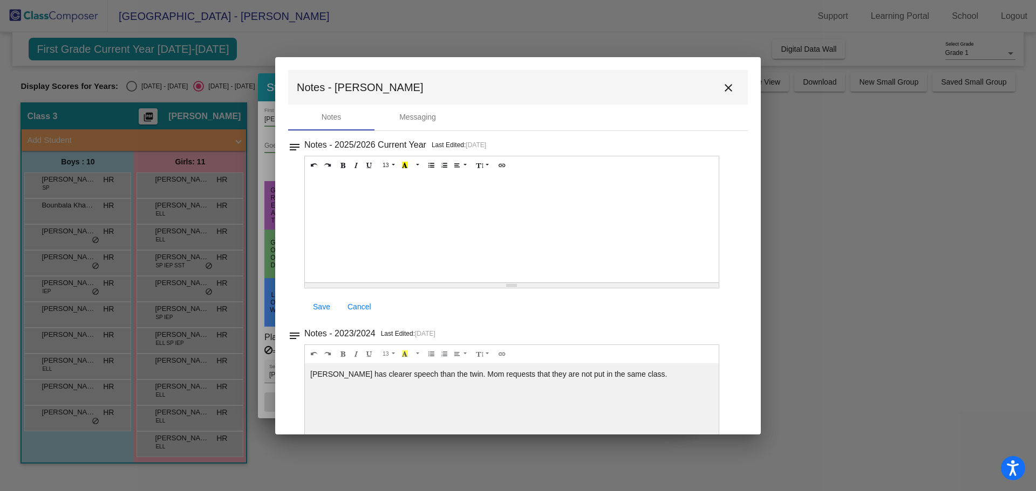
click at [722, 87] on mat-icon "close" at bounding box center [728, 87] width 13 height 13
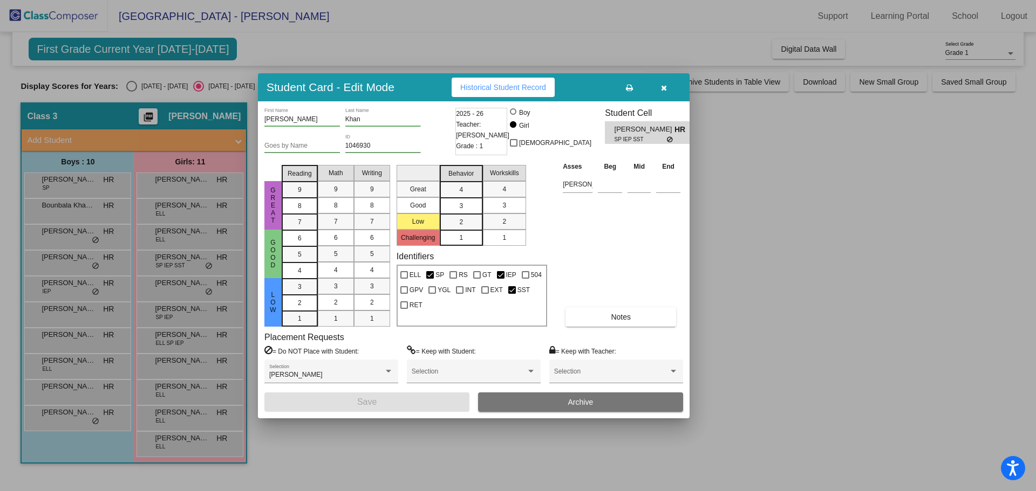
click at [661, 86] on icon "button" at bounding box center [664, 88] width 6 height 8
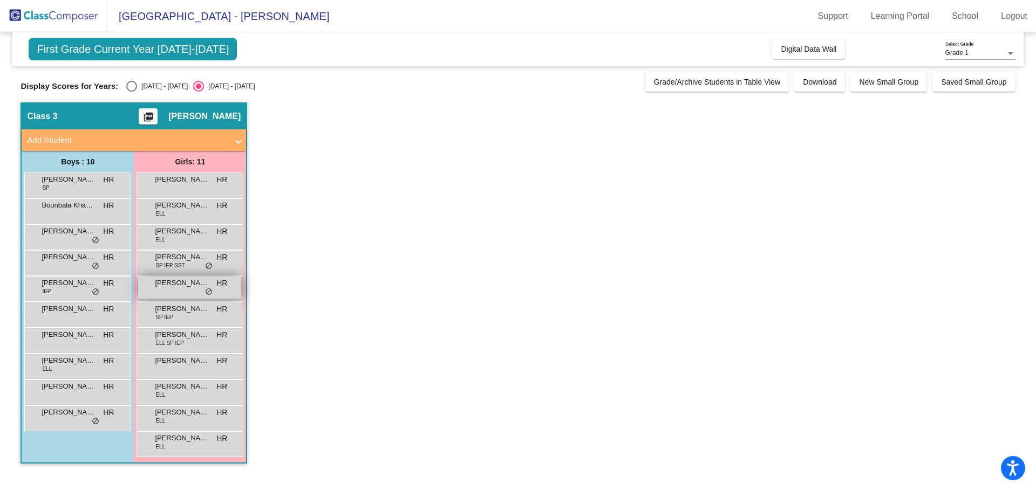
click at [189, 288] on span "Heavenlee Robinson" at bounding box center [182, 283] width 54 height 11
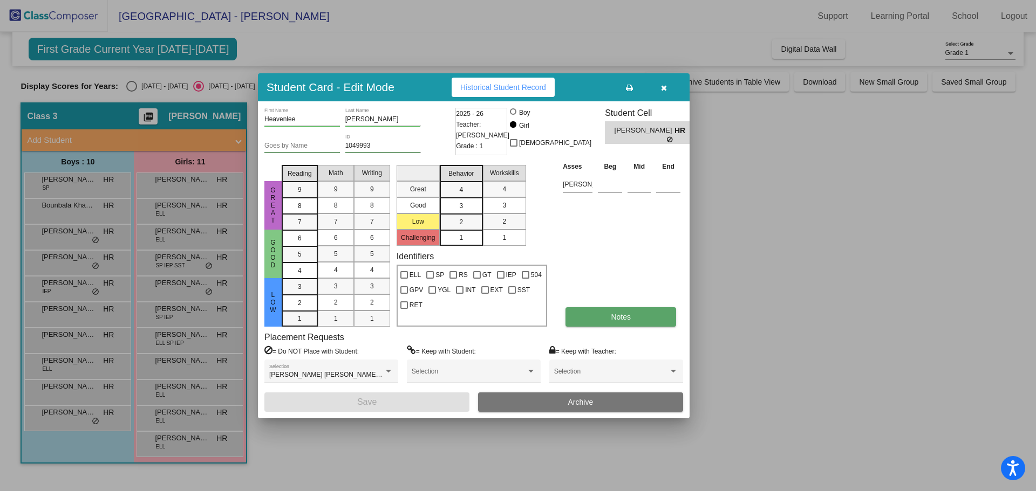
click at [648, 314] on button "Notes" at bounding box center [620, 316] width 111 height 19
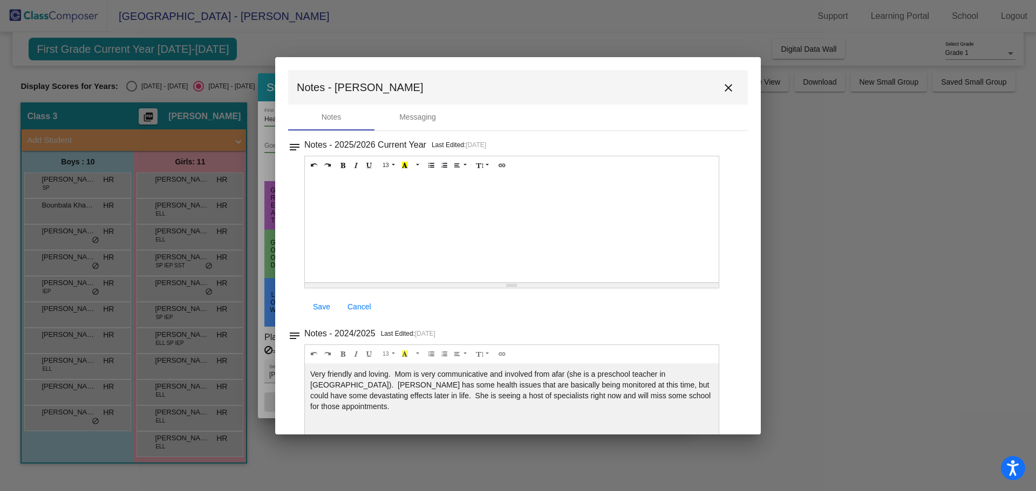
click at [722, 85] on mat-icon "close" at bounding box center [728, 87] width 13 height 13
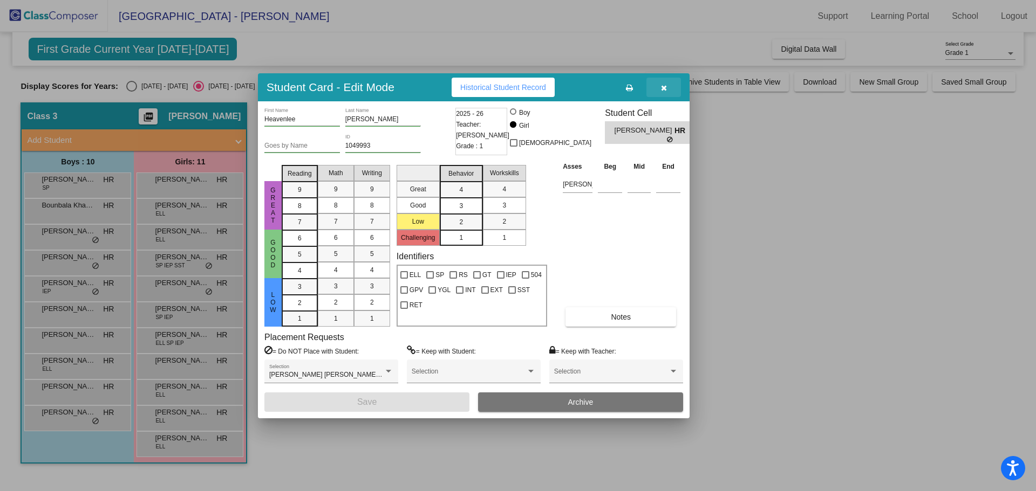
click at [663, 85] on icon "button" at bounding box center [664, 88] width 6 height 8
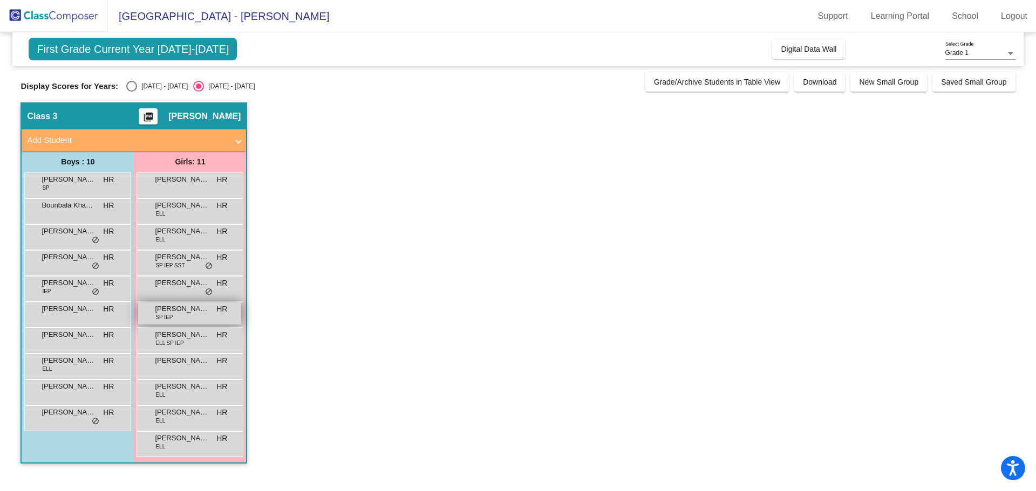
click at [191, 312] on span "Jaynia Pace" at bounding box center [182, 309] width 54 height 11
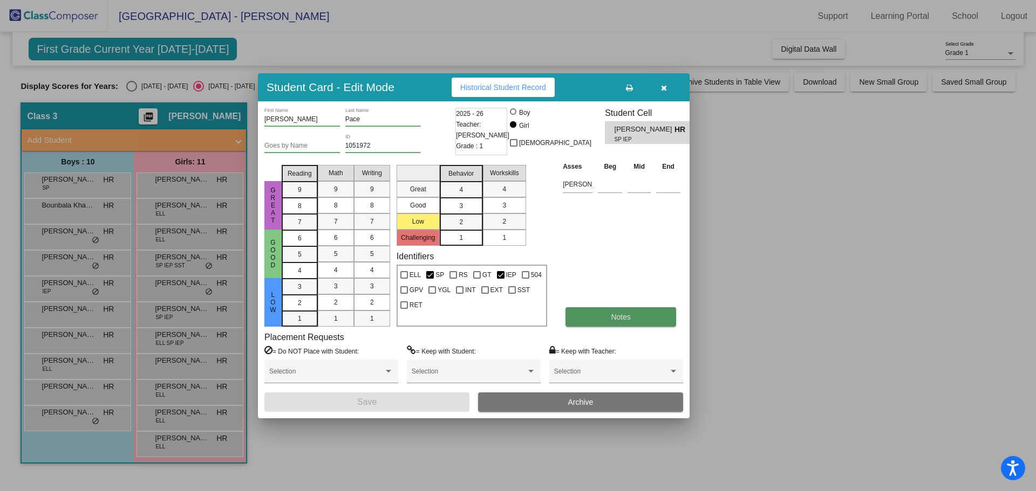
click at [621, 314] on span "Notes" at bounding box center [621, 317] width 20 height 9
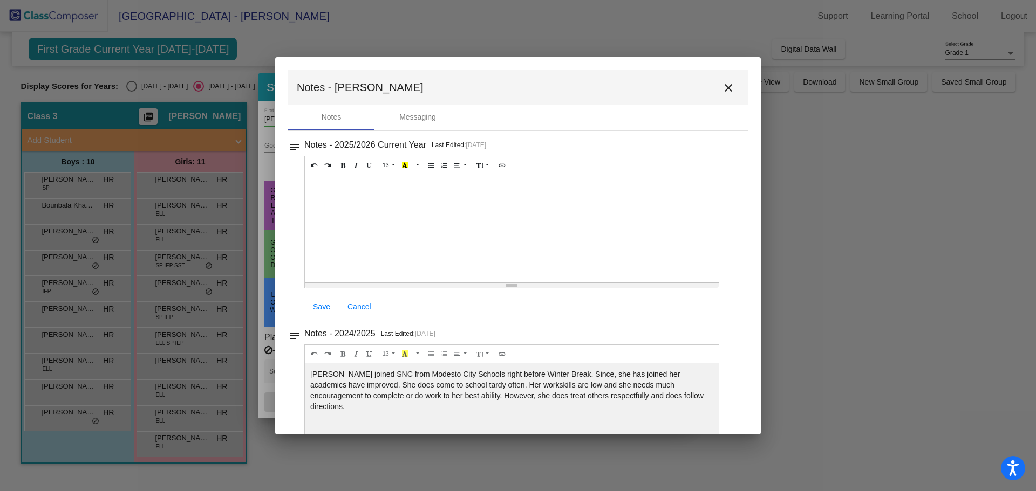
click at [723, 86] on mat-icon "close" at bounding box center [728, 87] width 13 height 13
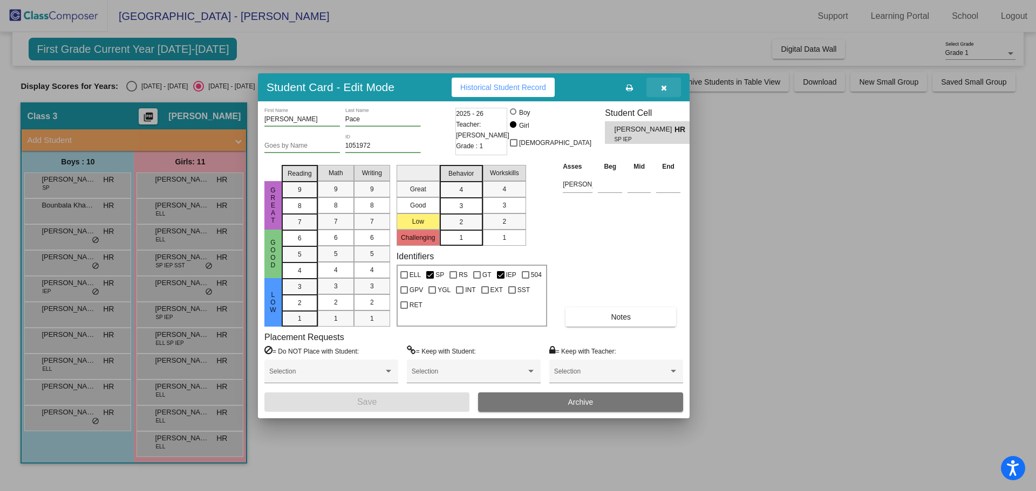
click at [661, 84] on icon "button" at bounding box center [664, 88] width 6 height 8
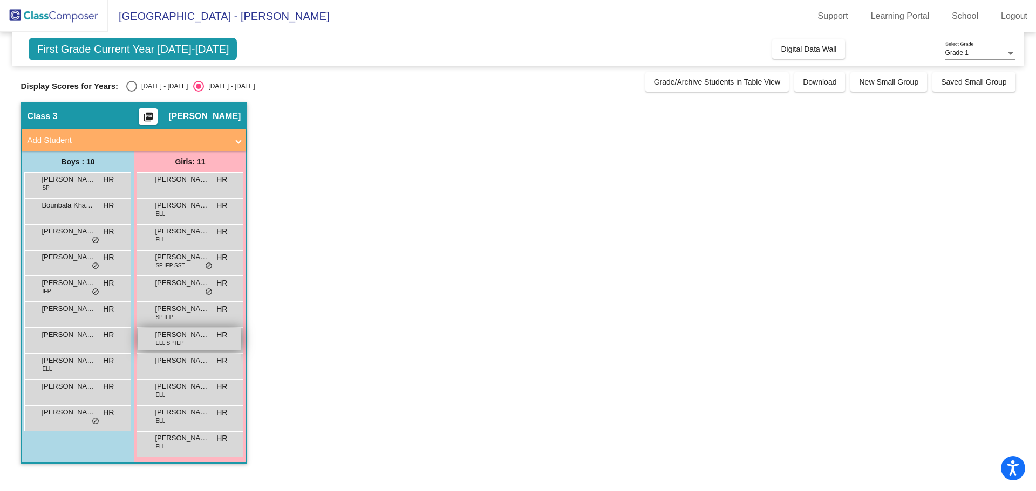
click at [197, 336] on span "Kaylee Loza" at bounding box center [182, 335] width 54 height 11
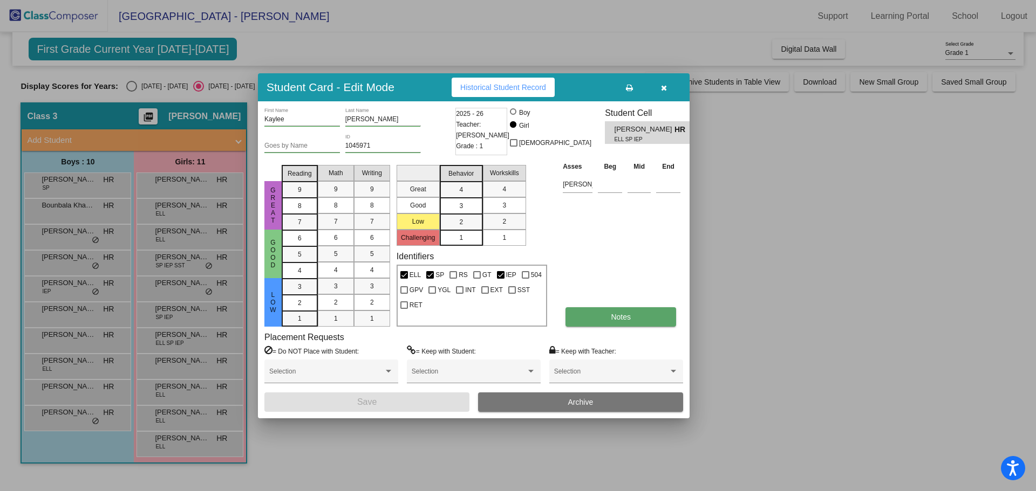
click at [594, 314] on button "Notes" at bounding box center [620, 316] width 111 height 19
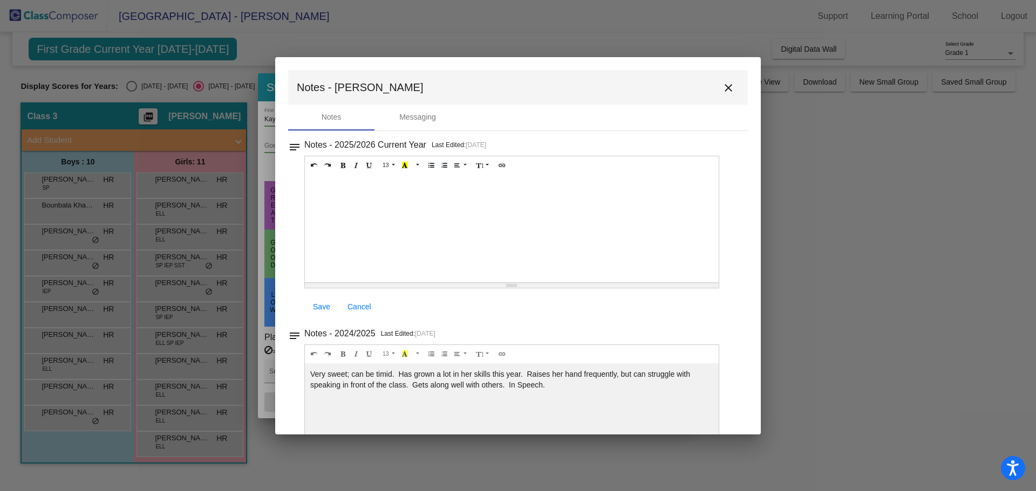
click at [722, 84] on mat-icon "close" at bounding box center [728, 87] width 13 height 13
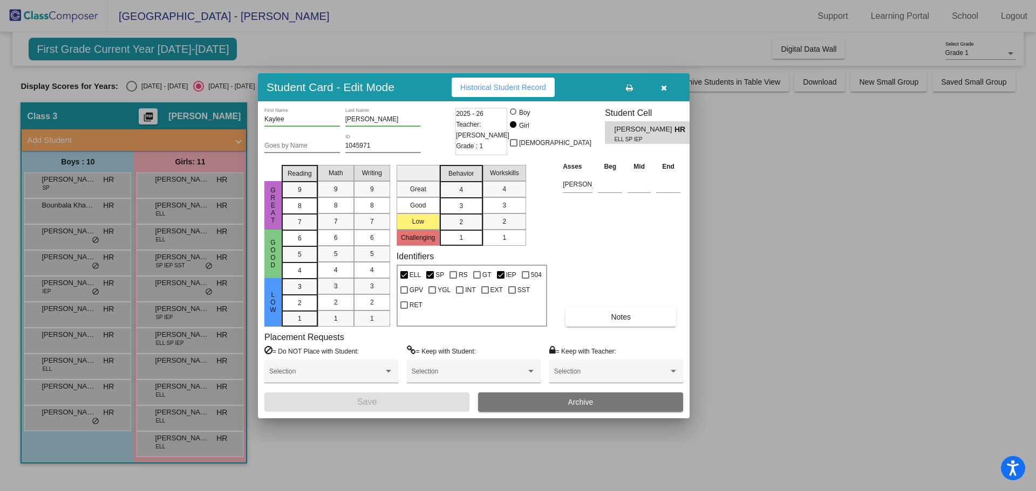
click at [664, 84] on icon "button" at bounding box center [664, 88] width 6 height 8
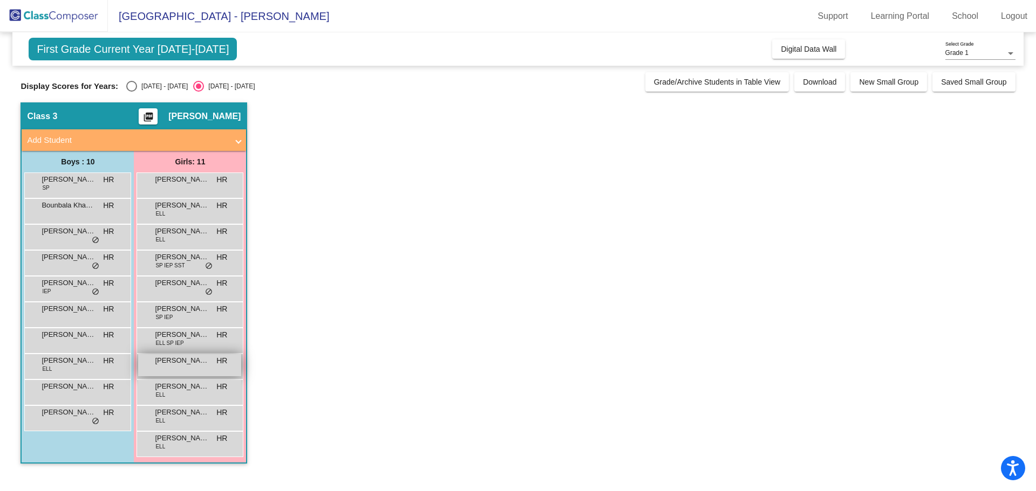
click at [183, 360] on span "Leilah Moody" at bounding box center [182, 360] width 54 height 11
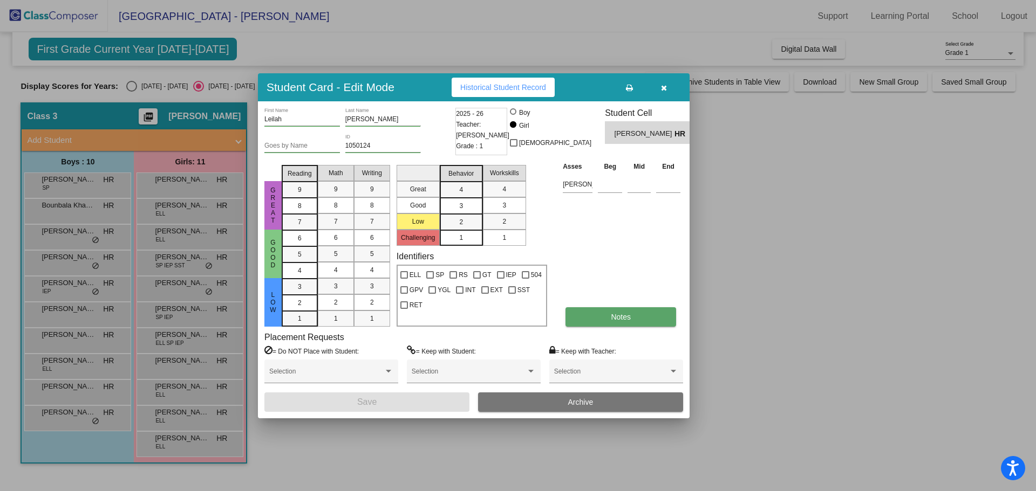
click at [634, 314] on button "Notes" at bounding box center [620, 316] width 111 height 19
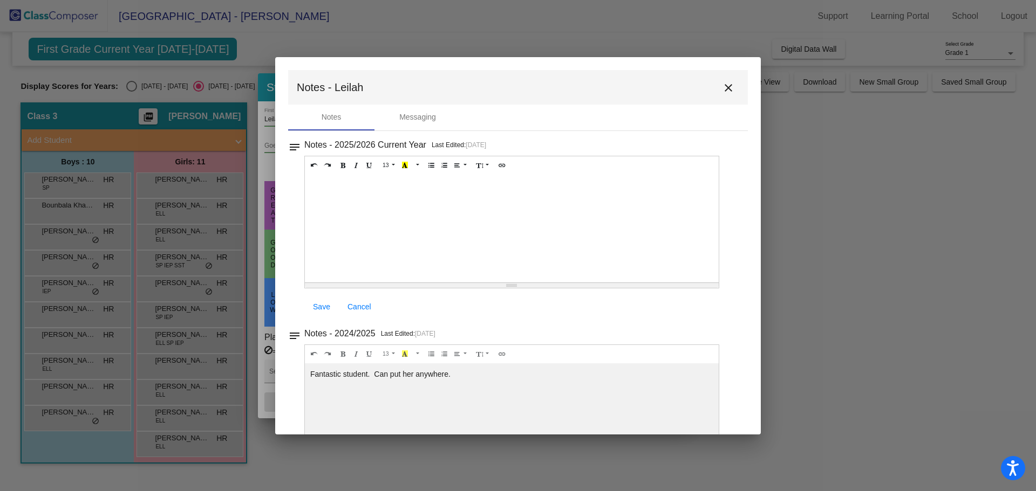
click at [724, 83] on mat-icon "close" at bounding box center [728, 87] width 13 height 13
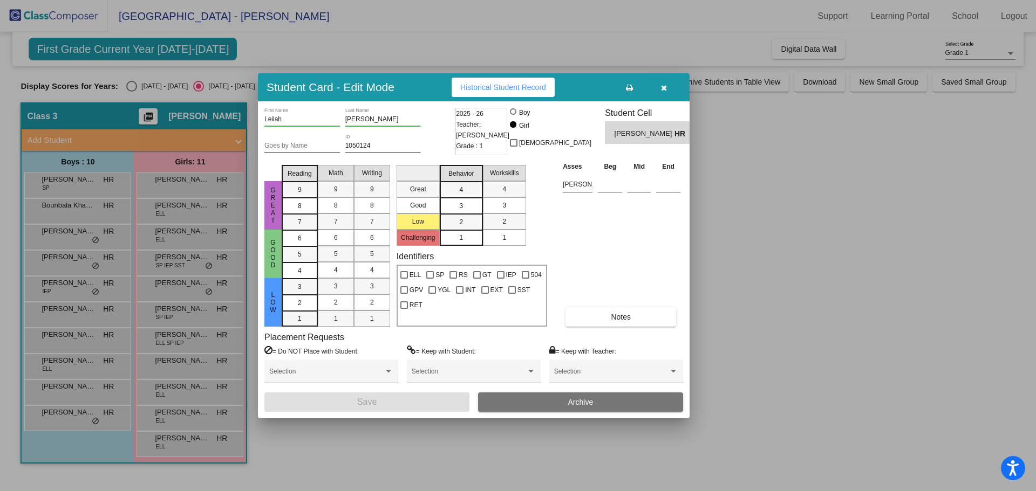
click at [662, 84] on icon "button" at bounding box center [664, 88] width 6 height 8
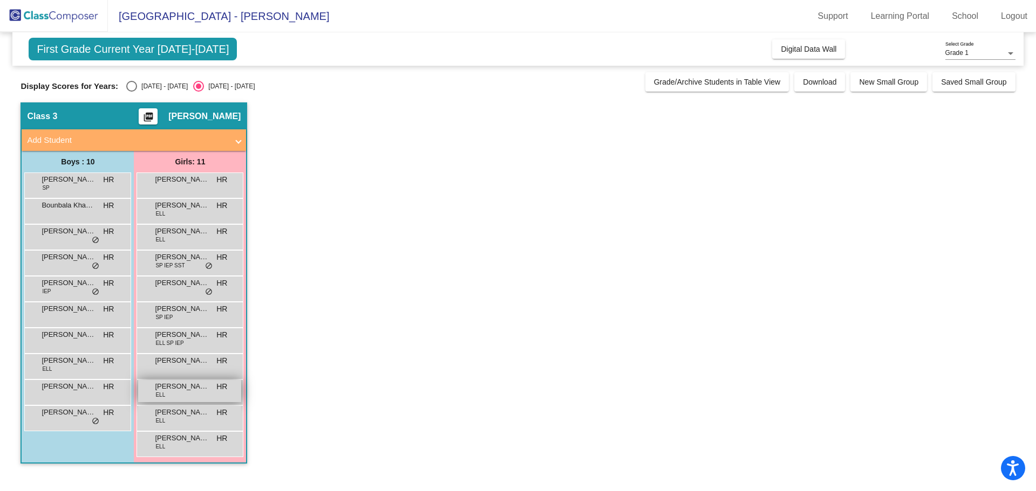
click at [184, 389] on span "Luna Murillo" at bounding box center [182, 386] width 54 height 11
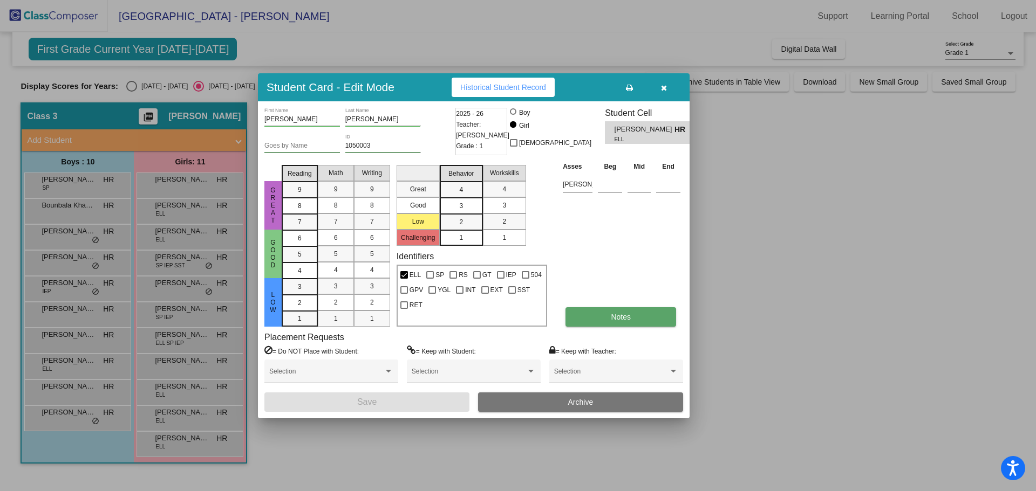
click at [604, 313] on button "Notes" at bounding box center [620, 316] width 111 height 19
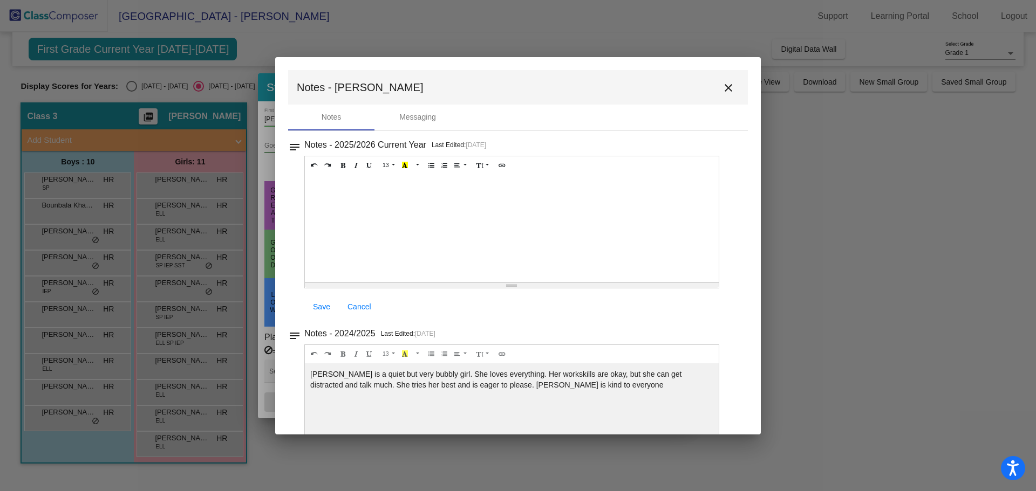
click at [722, 85] on mat-icon "close" at bounding box center [728, 87] width 13 height 13
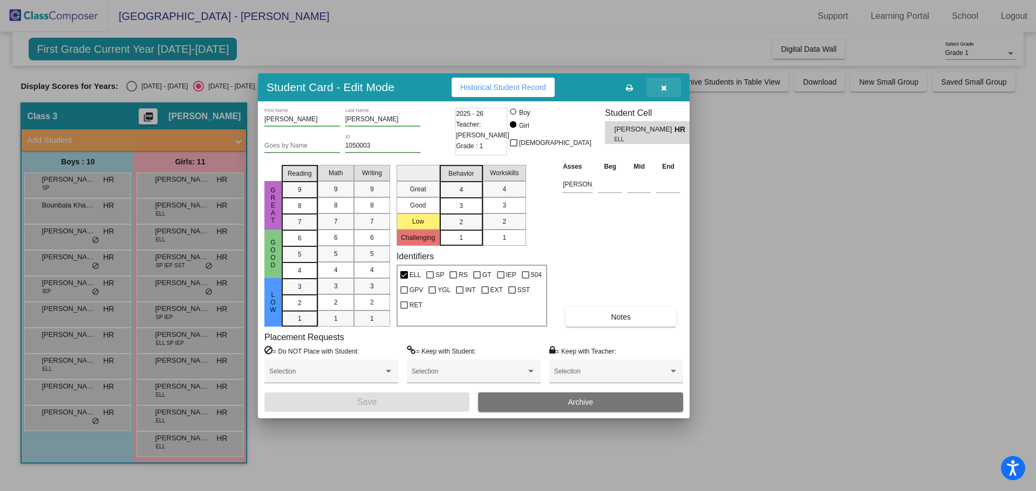
click at [662, 85] on icon "button" at bounding box center [664, 88] width 6 height 8
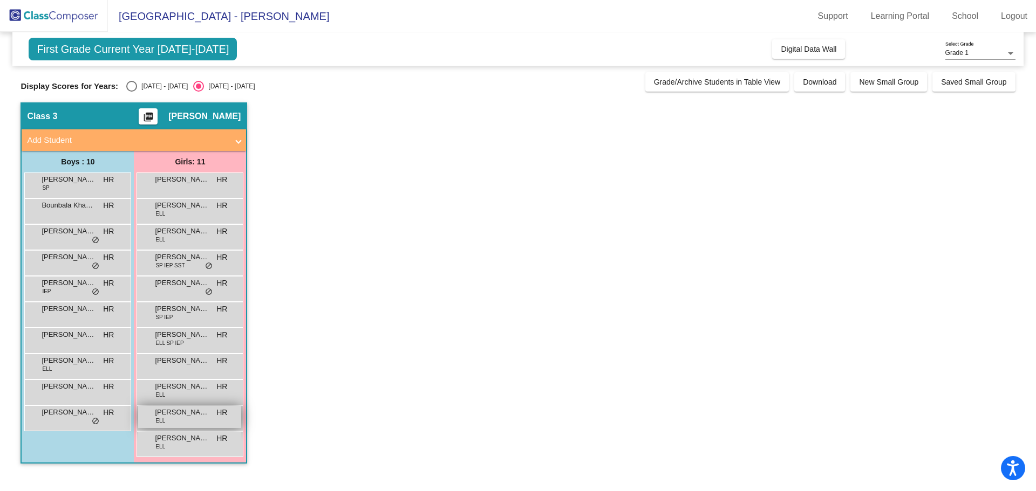
click at [199, 412] on span "Sofia Melendez" at bounding box center [182, 412] width 54 height 11
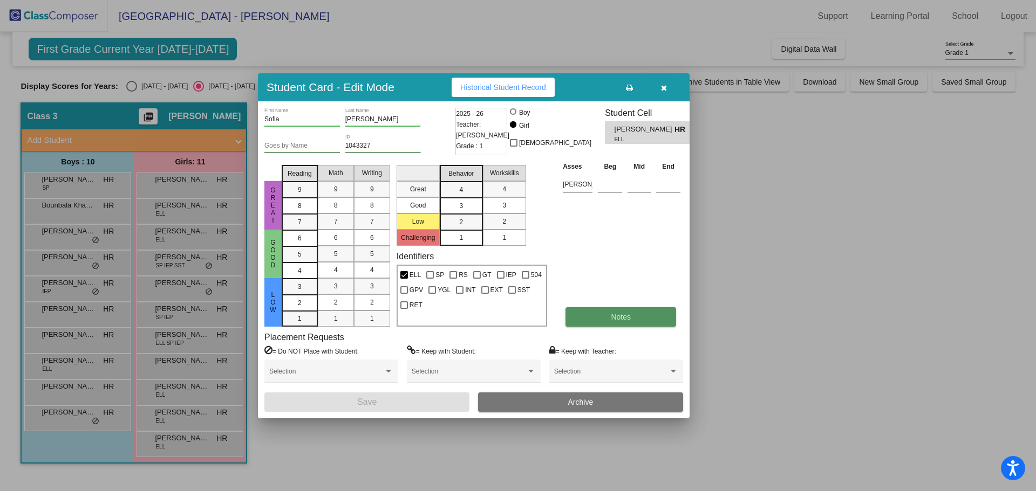
click at [638, 313] on button "Notes" at bounding box center [620, 316] width 111 height 19
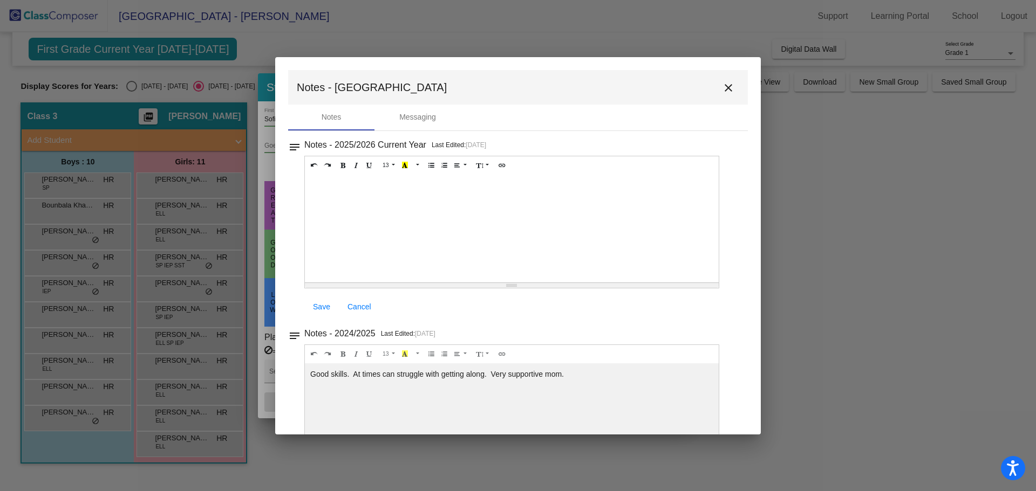
click at [723, 85] on mat-icon "close" at bounding box center [728, 87] width 13 height 13
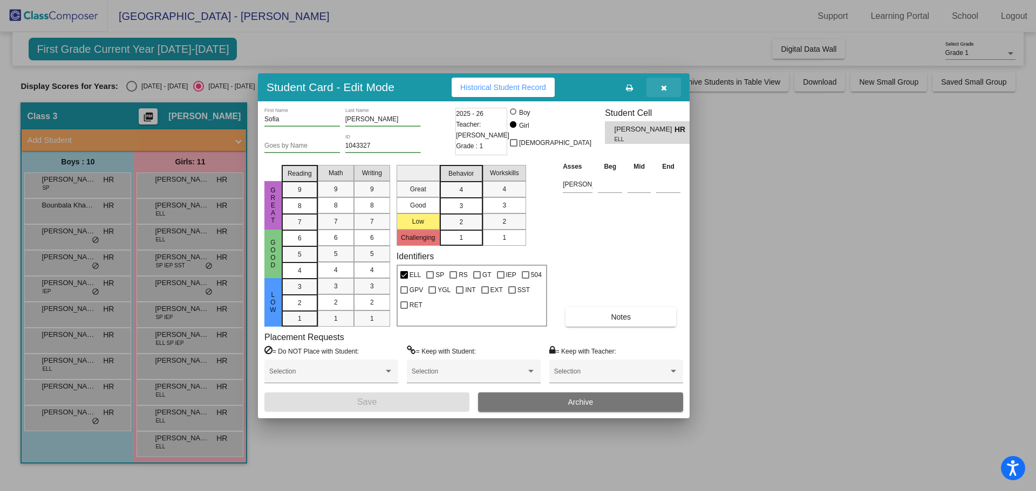
click at [661, 87] on icon "button" at bounding box center [664, 88] width 6 height 8
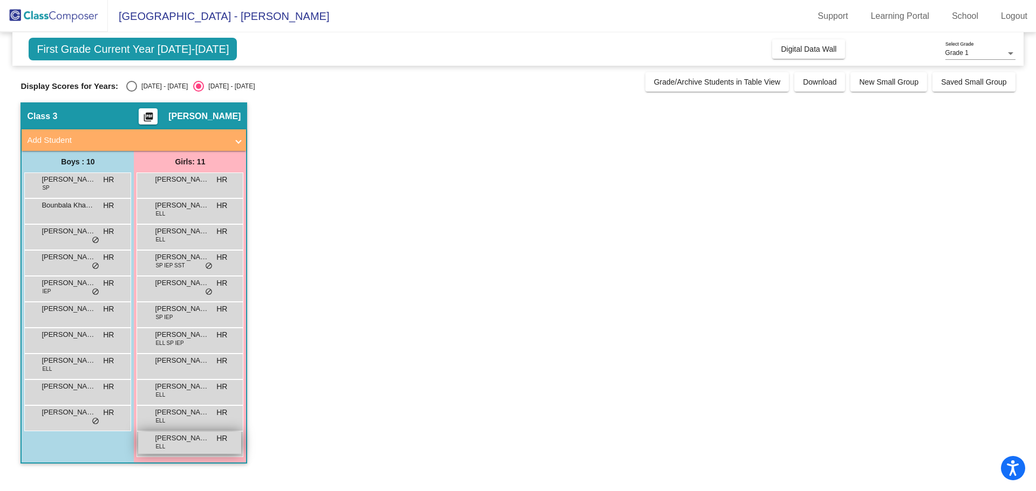
click at [202, 443] on span "Sophia Cajero Munoz" at bounding box center [182, 438] width 54 height 11
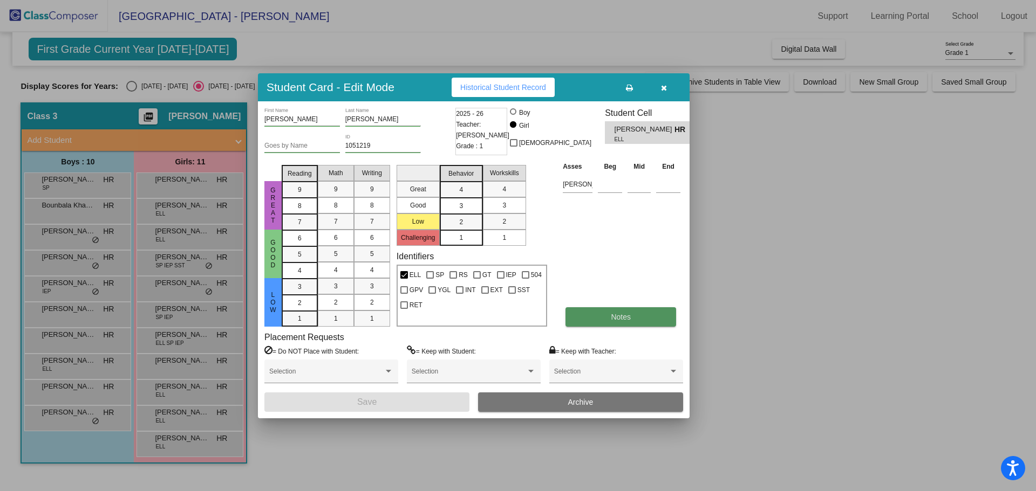
click at [580, 313] on button "Notes" at bounding box center [620, 316] width 111 height 19
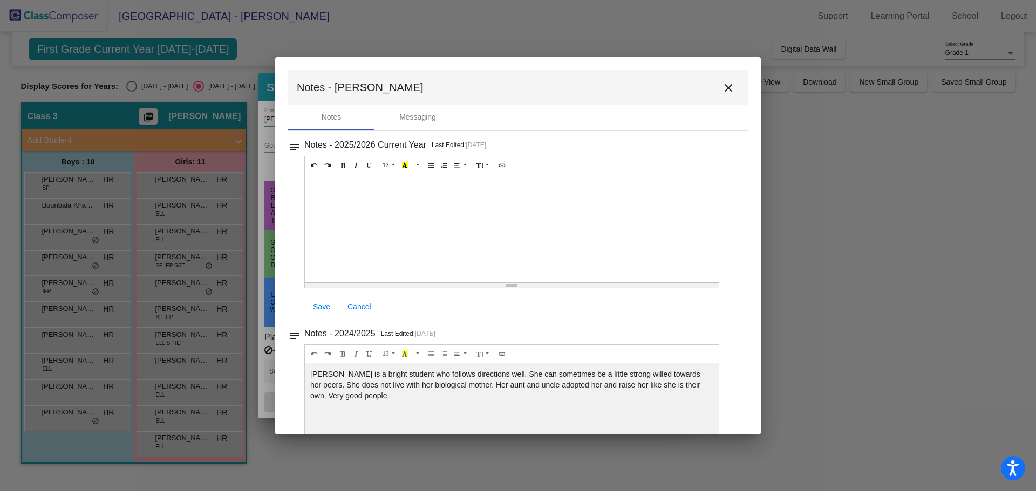
click at [723, 85] on mat-icon "close" at bounding box center [728, 87] width 13 height 13
